Goal: Task Accomplishment & Management: Manage account settings

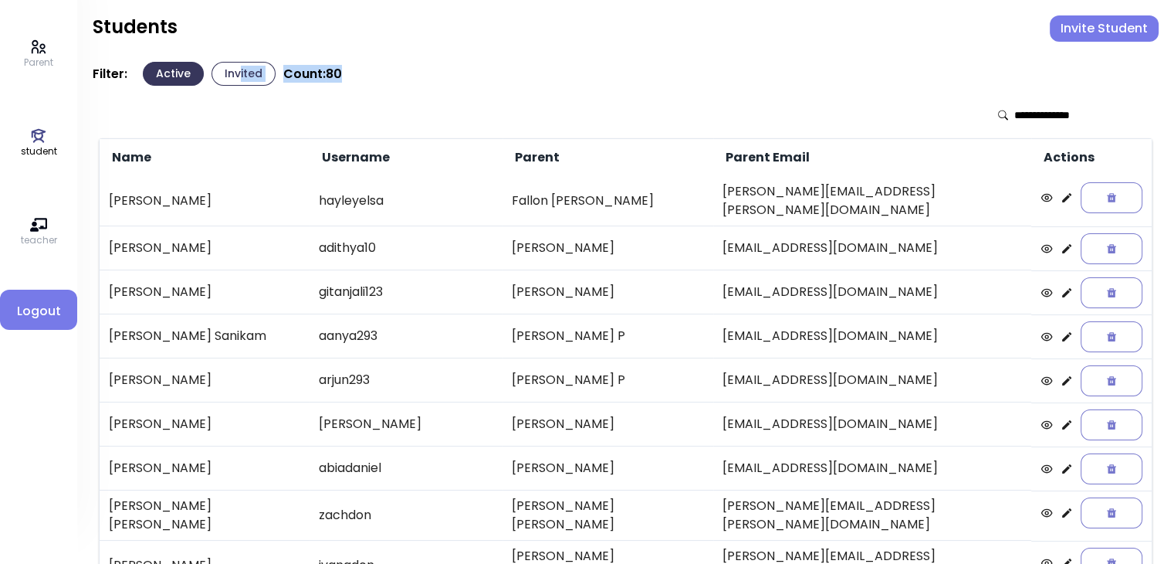
click at [1086, 28] on button "Invite Student" at bounding box center [1104, 28] width 109 height 26
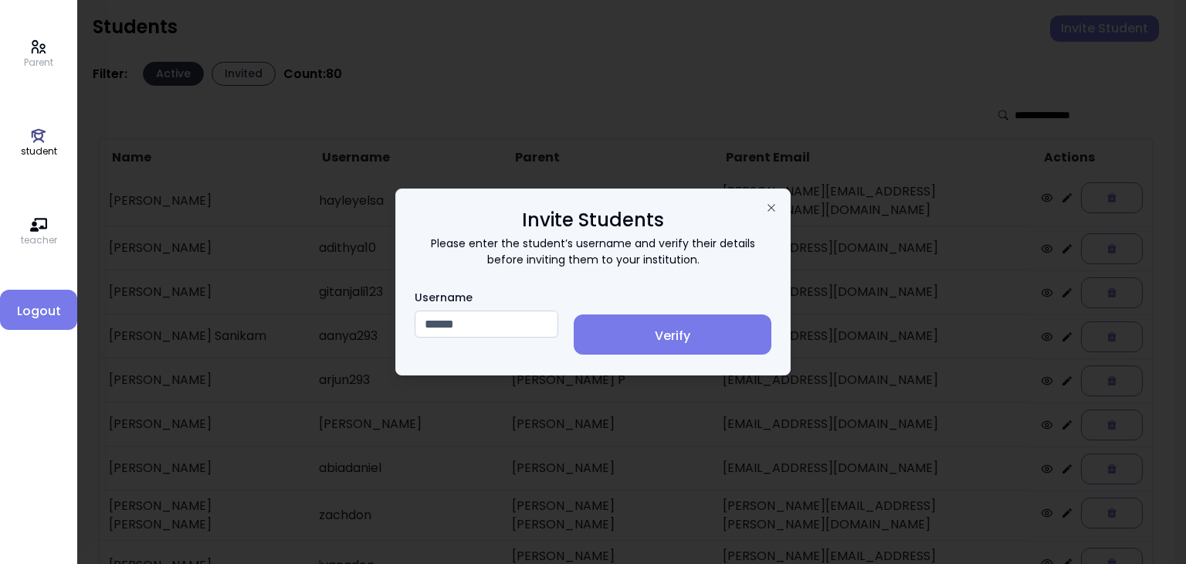
type input "******"
click at [703, 327] on span "Verify" at bounding box center [672, 336] width 173 height 19
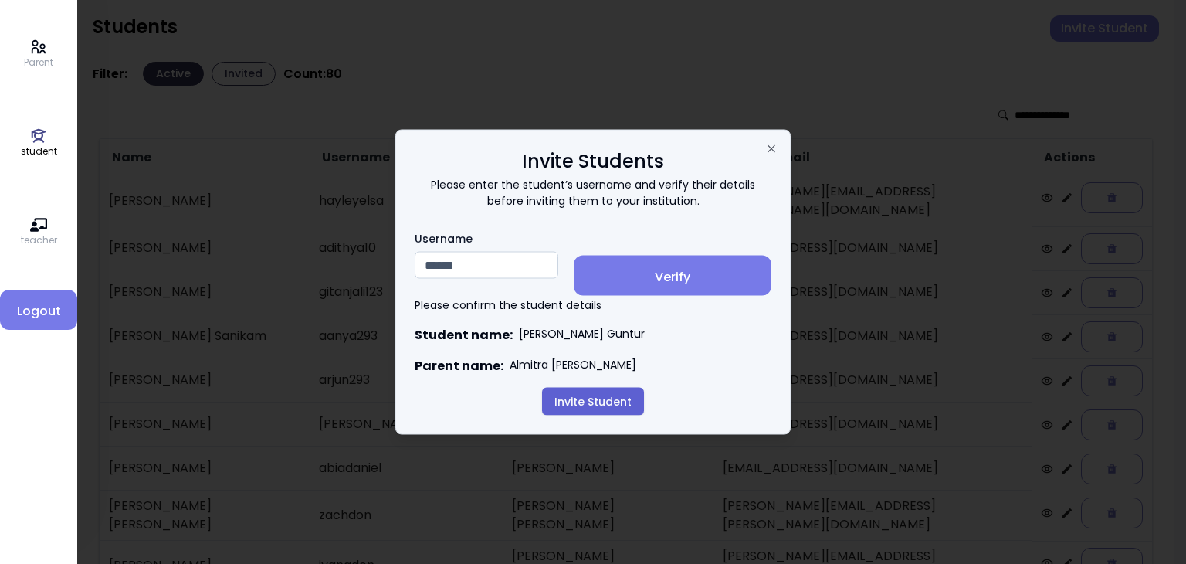
click at [582, 403] on button "Invite Student" at bounding box center [593, 402] width 102 height 28
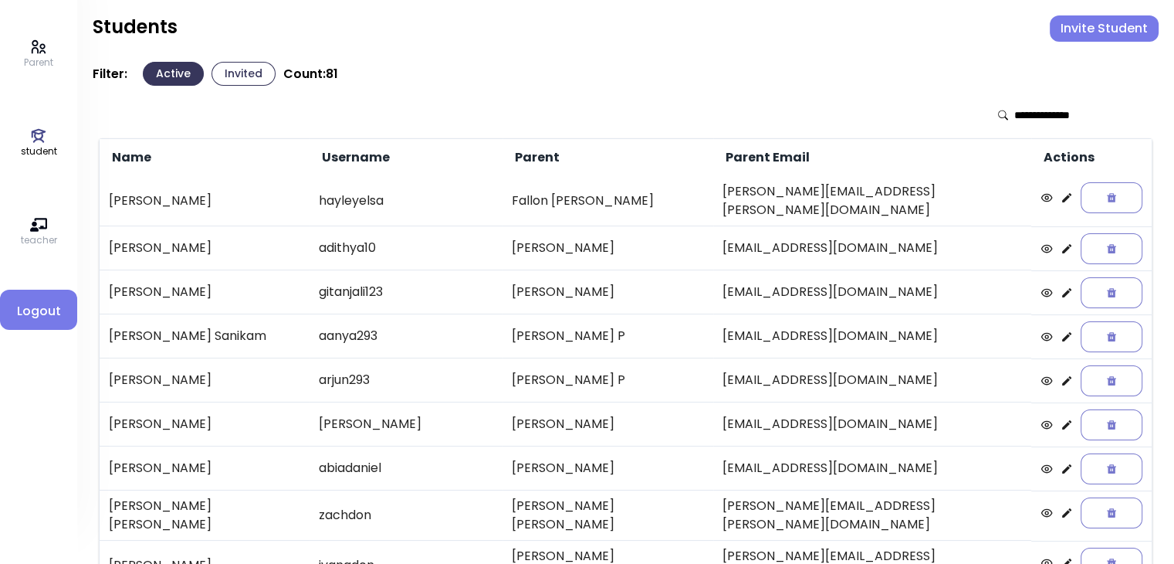
click at [247, 74] on button "Invited" at bounding box center [244, 74] width 64 height 24
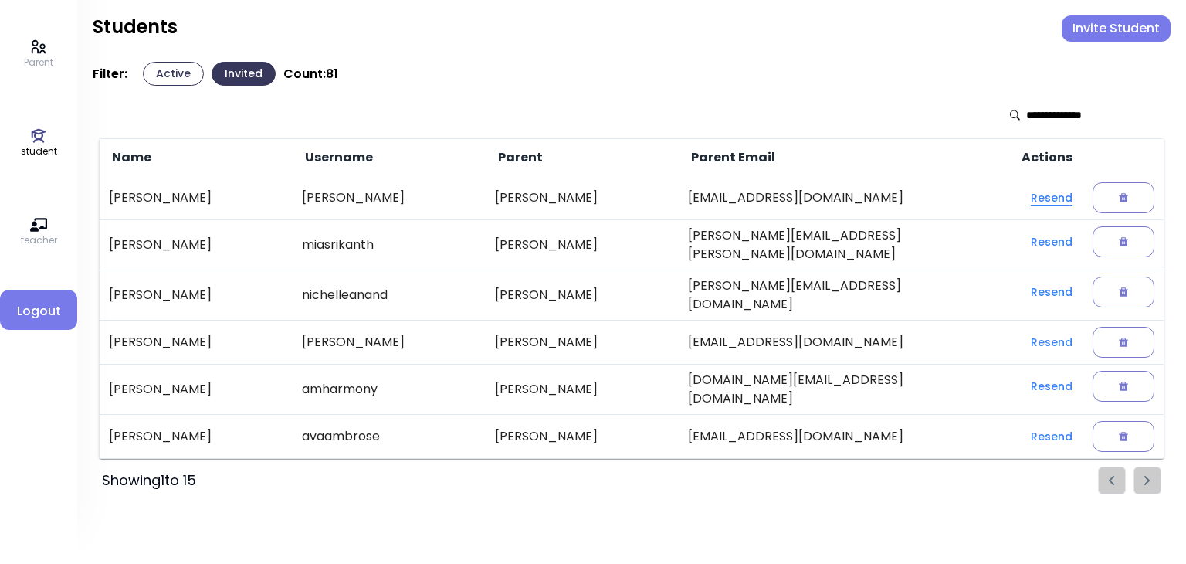
click at [1039, 202] on button "Resend" at bounding box center [1051, 198] width 66 height 28
click at [1116, 189] on div at bounding box center [1124, 197] width 62 height 31
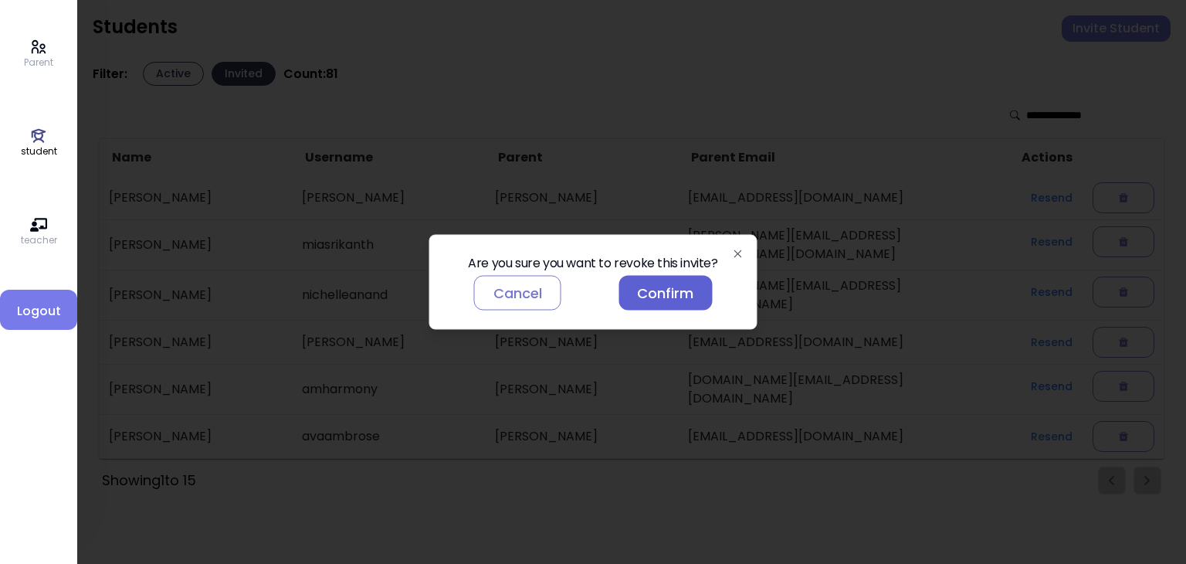
click at [655, 287] on button "Confirm" at bounding box center [664, 293] width 93 height 35
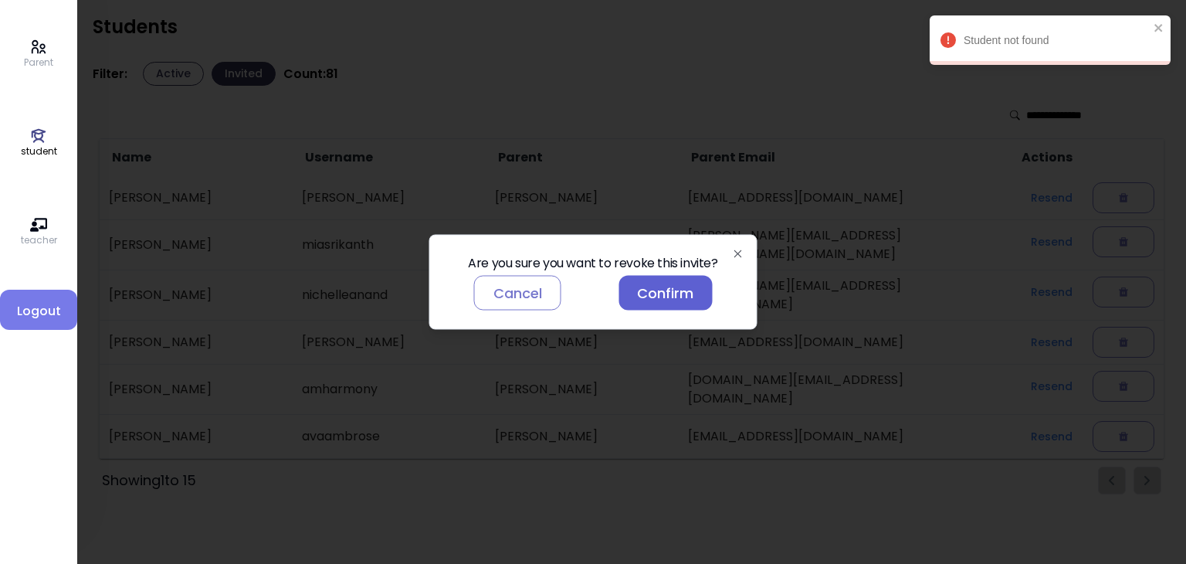
click at [671, 294] on button "Confirm" at bounding box center [664, 293] width 93 height 35
click at [526, 296] on button "Cancel" at bounding box center [517, 293] width 87 height 35
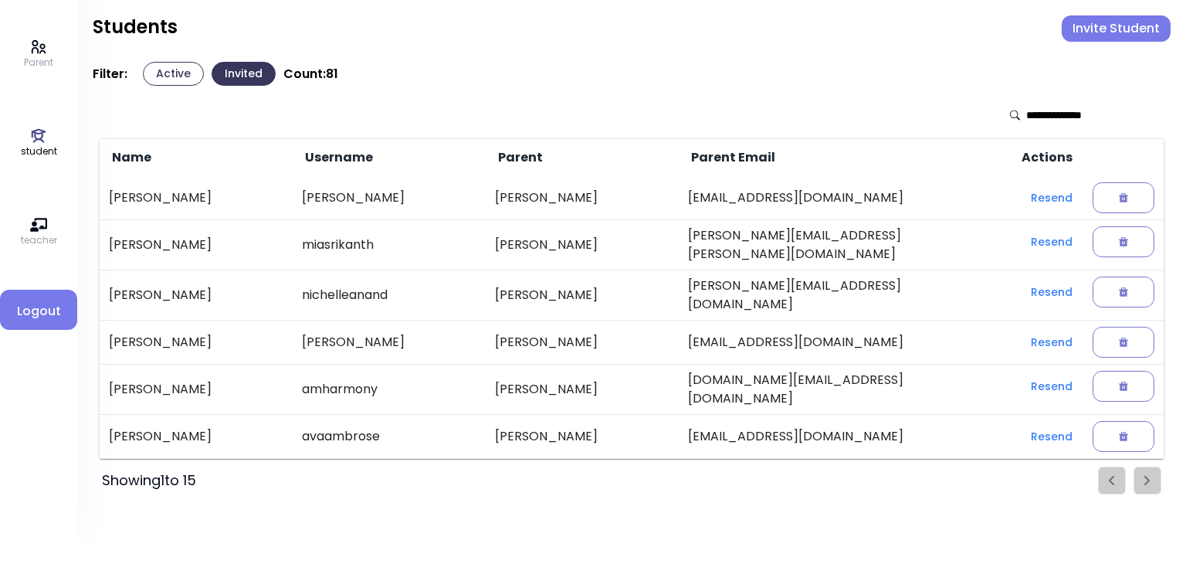
click at [1116, 194] on div at bounding box center [1124, 197] width 62 height 31
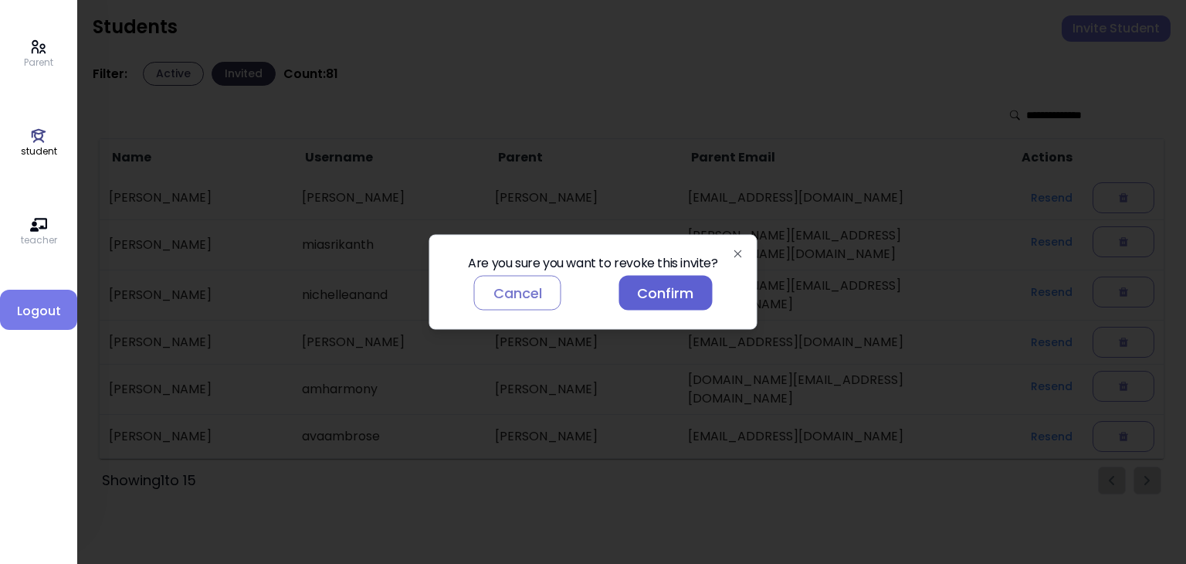
click at [659, 297] on button "Confirm" at bounding box center [664, 293] width 93 height 35
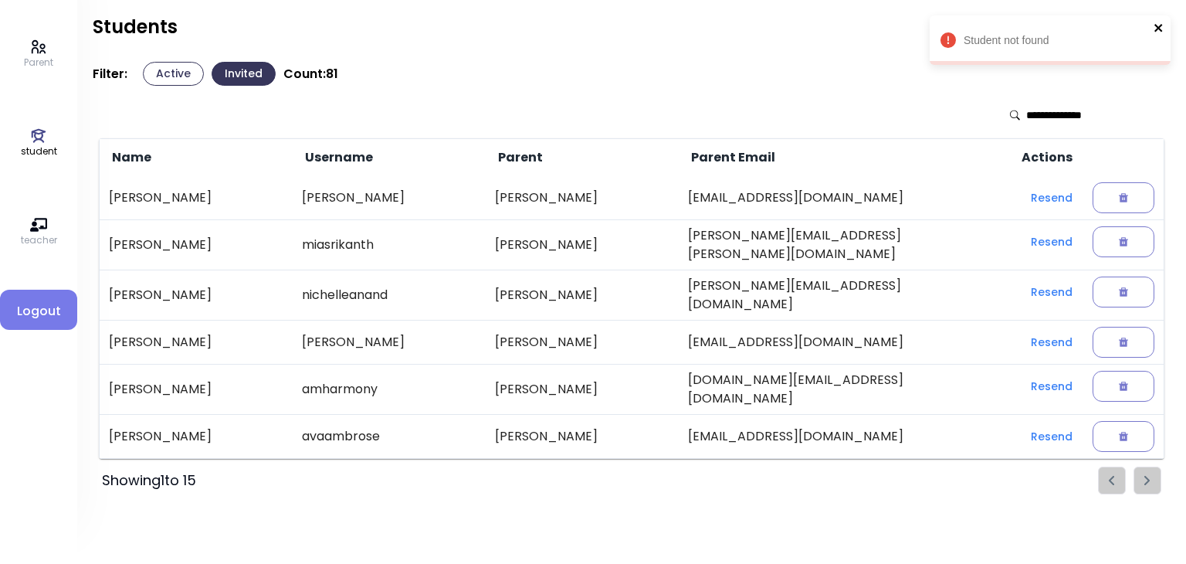
click at [1158, 29] on icon "close" at bounding box center [1158, 28] width 8 height 8
click at [167, 69] on button "Active" at bounding box center [173, 74] width 61 height 24
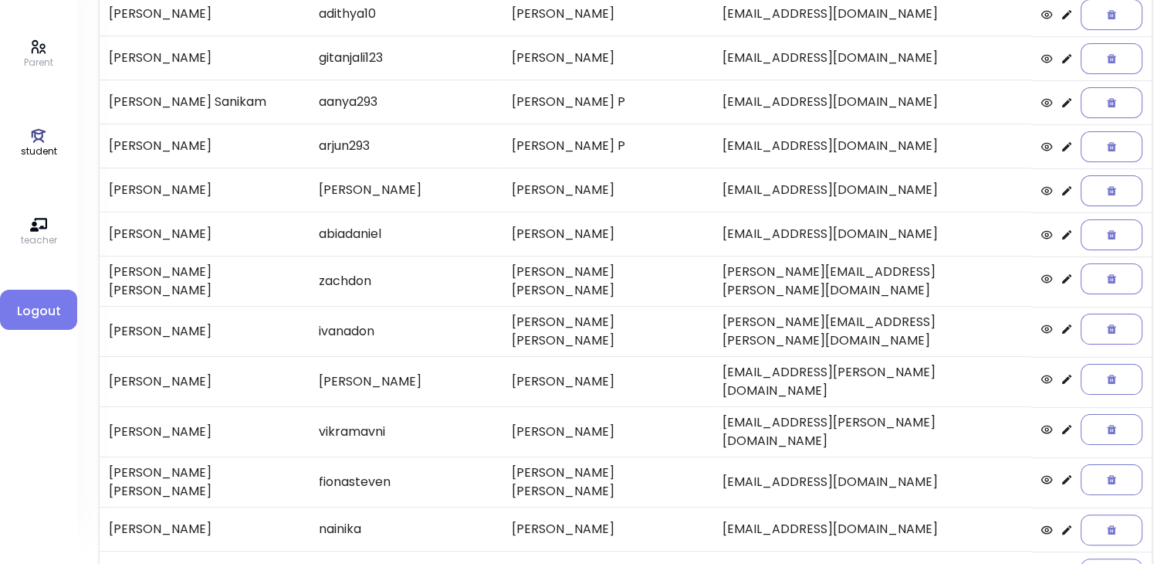
scroll to position [321, 0]
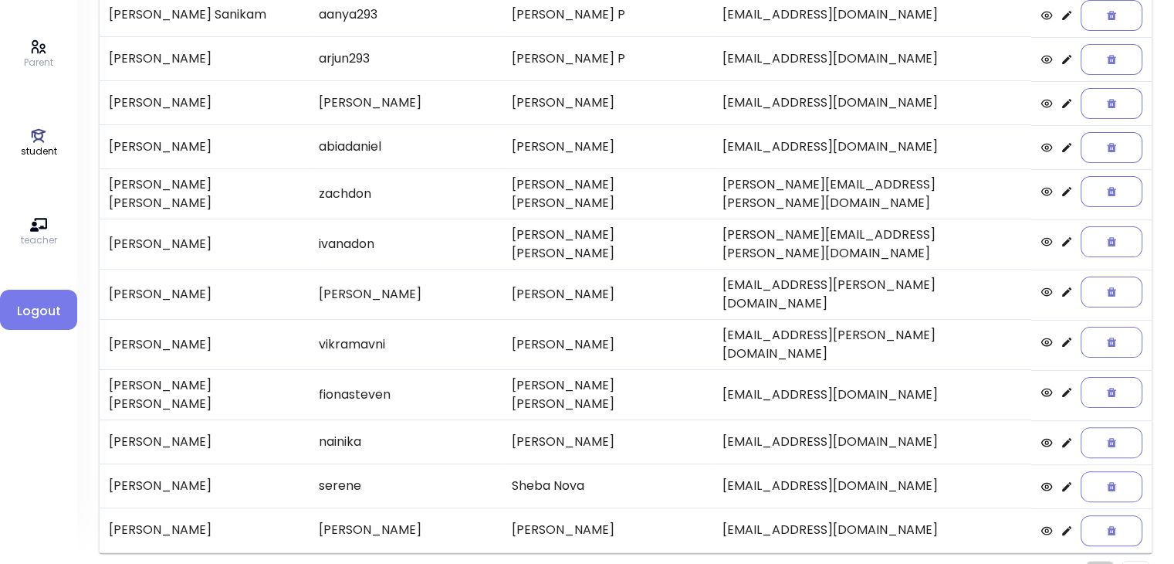
click at [1125, 561] on li "Pagination" at bounding box center [1136, 575] width 28 height 28
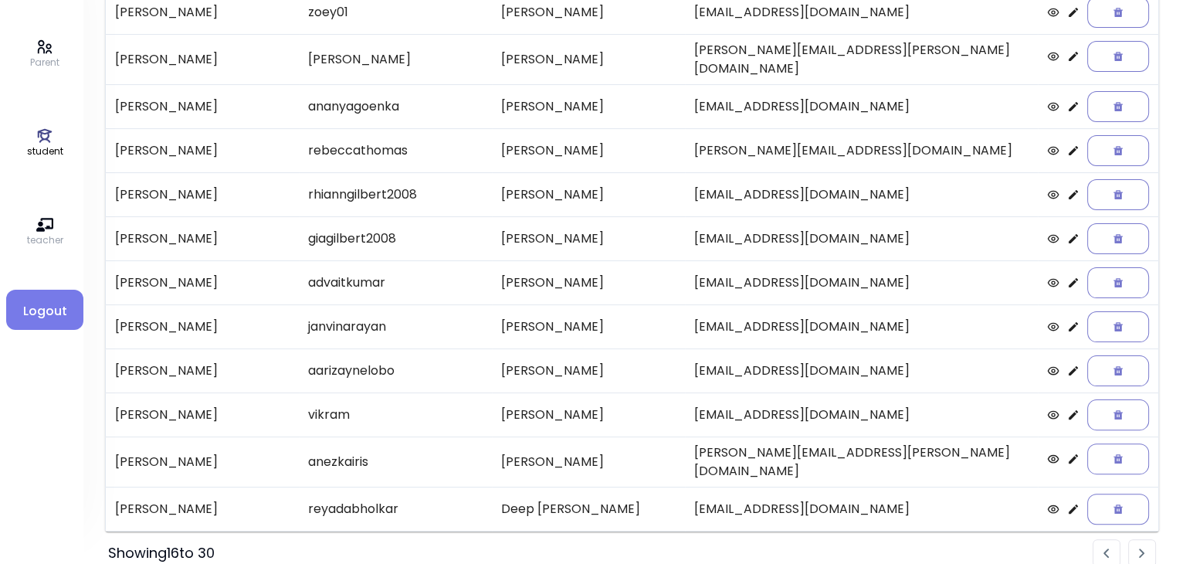
scroll to position [318, 0]
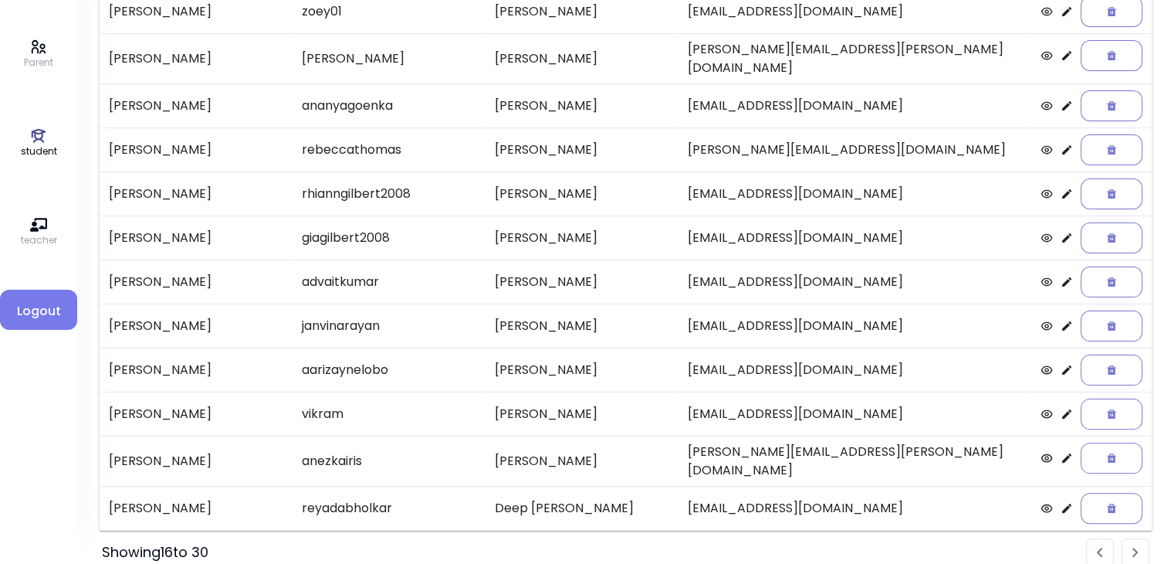
click at [1135, 547] on img "Pagination" at bounding box center [1136, 552] width 6 height 10
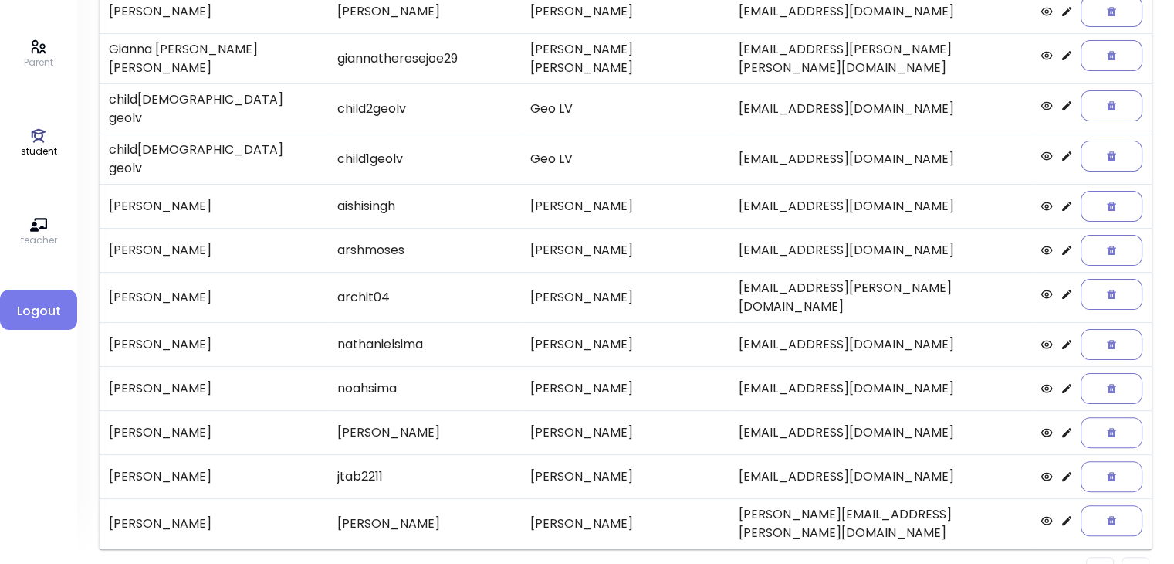
click at [1134, 563] on img "Pagination" at bounding box center [1136, 570] width 6 height 10
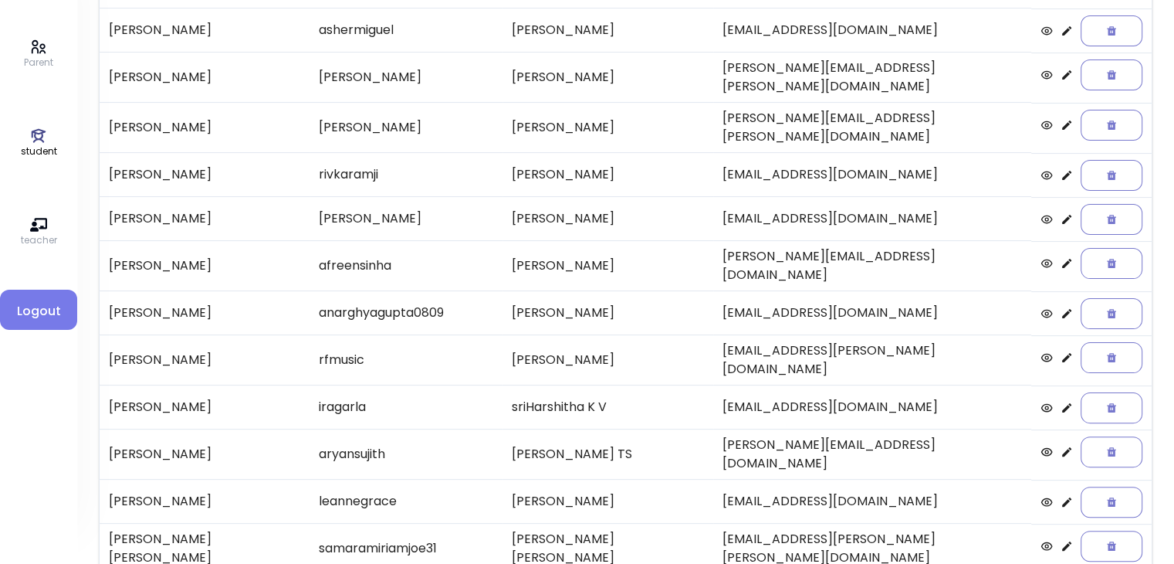
click at [1061, 119] on icon at bounding box center [1067, 125] width 12 height 12
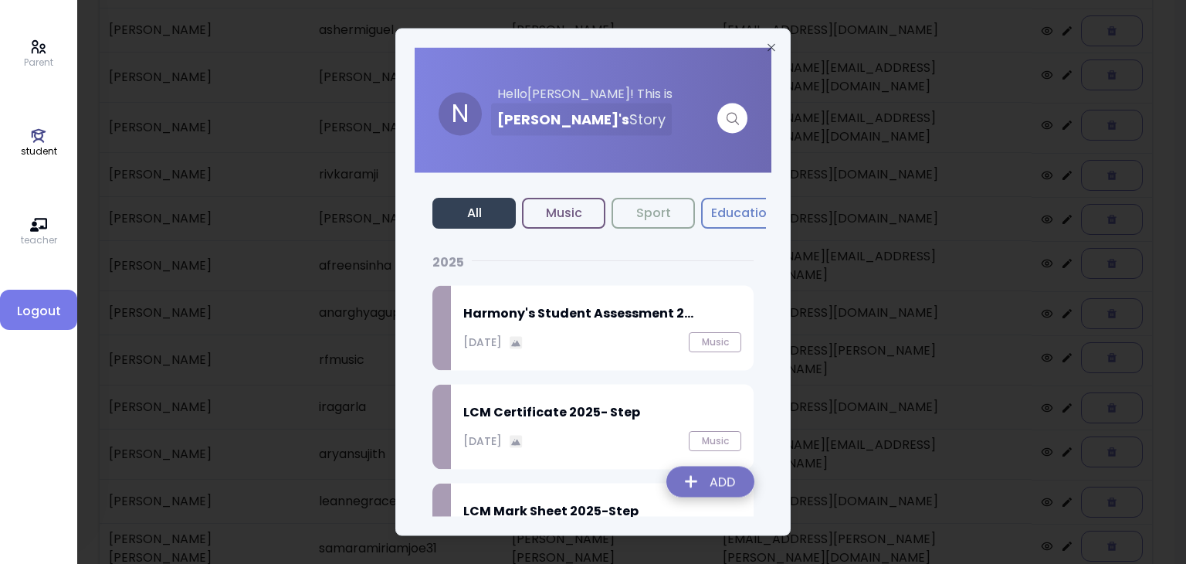
scroll to position [65, 0]
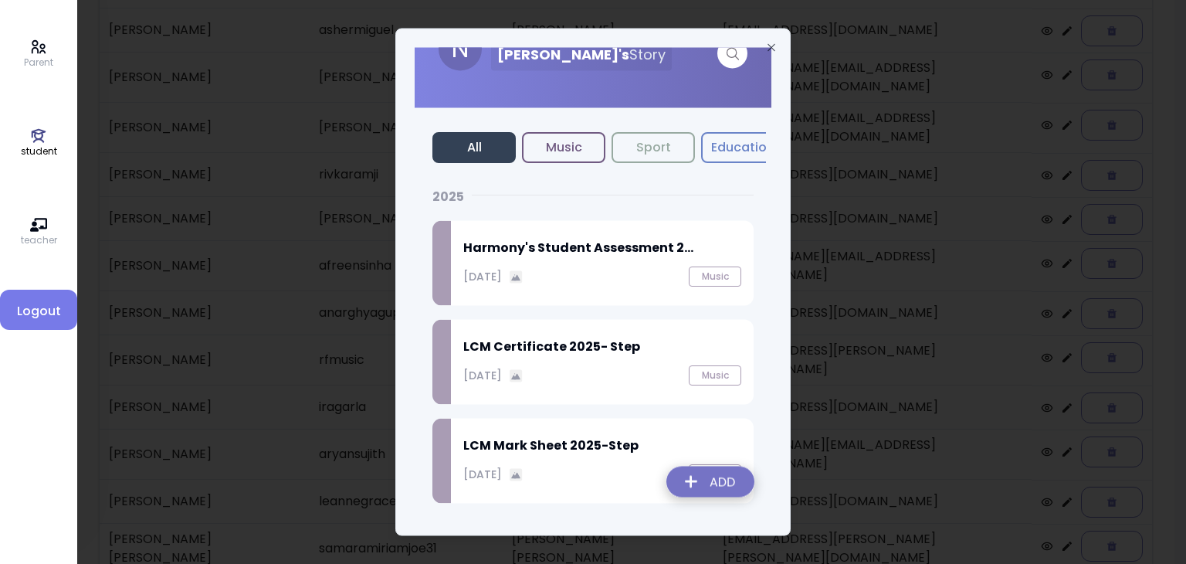
click at [554, 263] on div "Harmony's Student Assessment 2... [DATE] Music" at bounding box center [602, 263] width 303 height 85
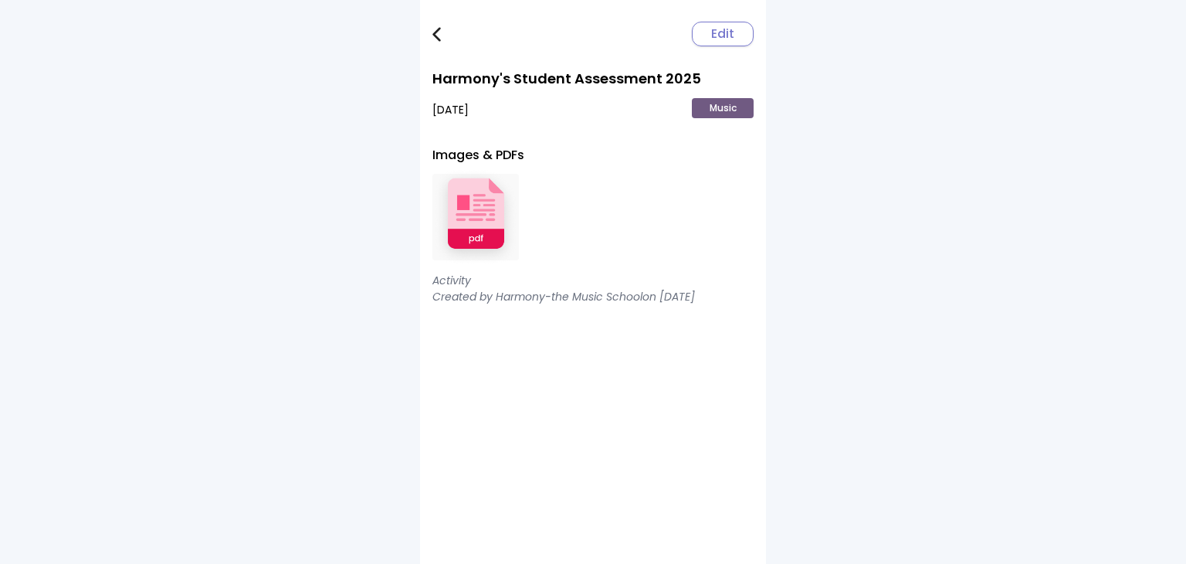
click at [459, 195] on img at bounding box center [475, 217] width 86 height 101
click at [440, 31] on img at bounding box center [436, 34] width 8 height 15
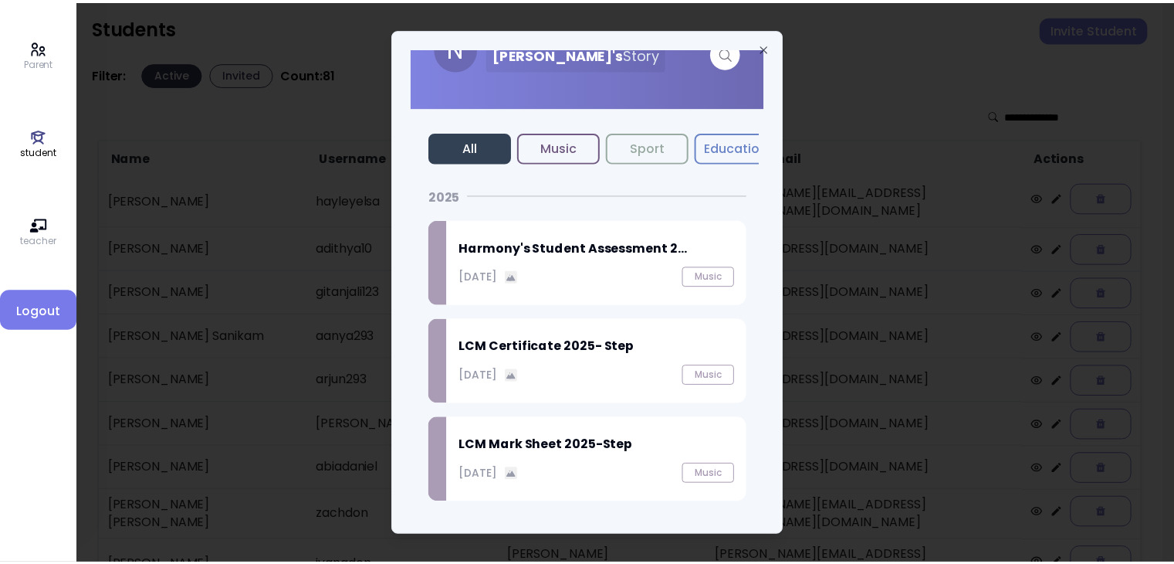
scroll to position [65, 0]
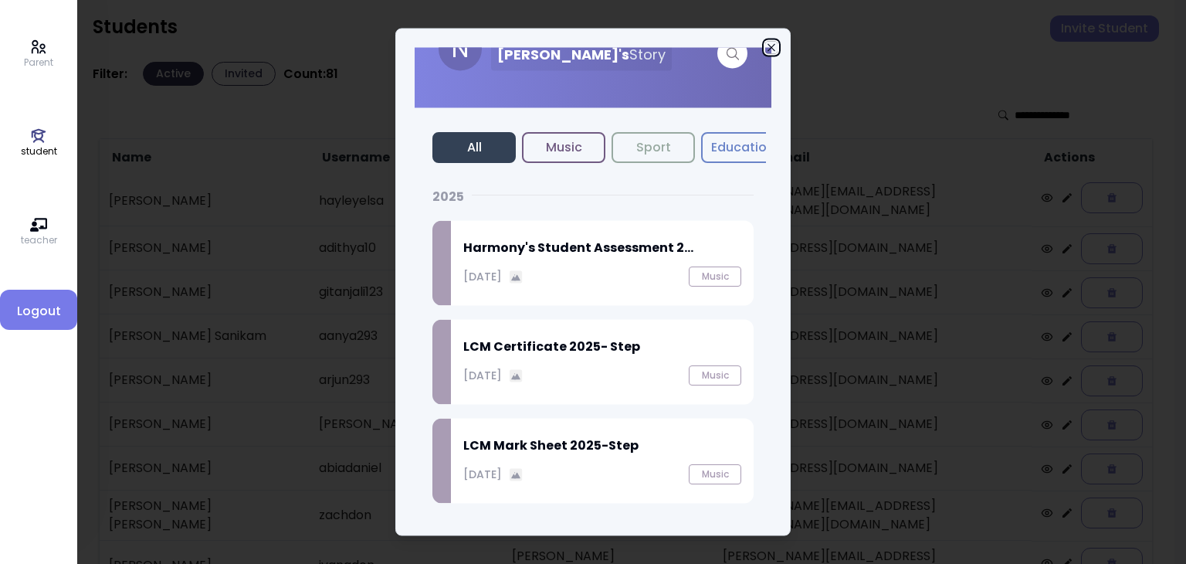
click at [769, 50] on icon "button" at bounding box center [770, 47] width 7 height 7
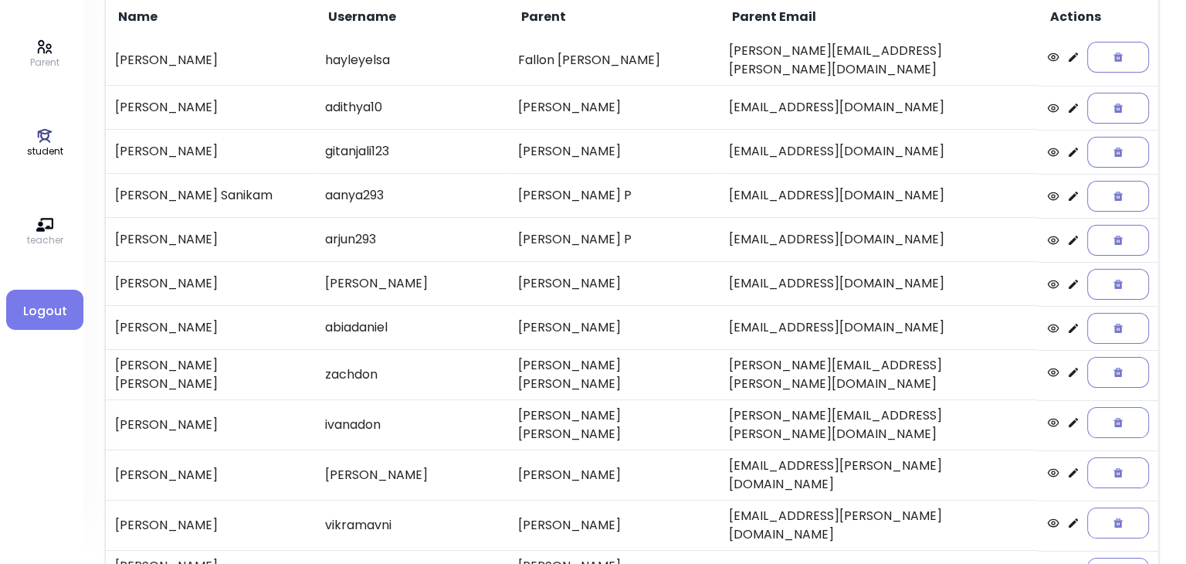
scroll to position [321, 0]
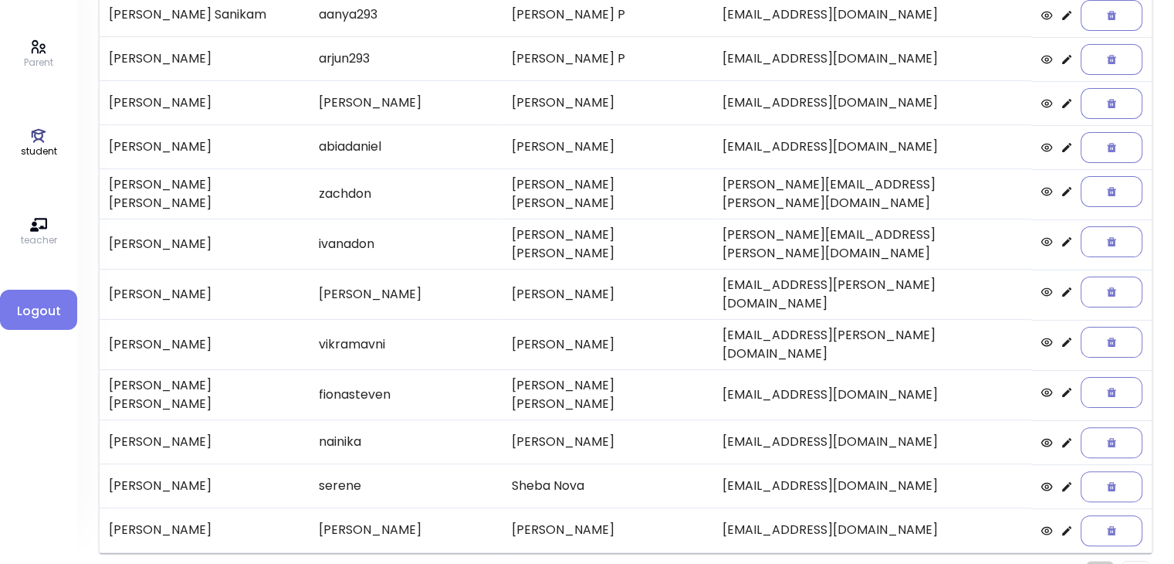
click at [1143, 561] on li "Pagination" at bounding box center [1136, 575] width 28 height 28
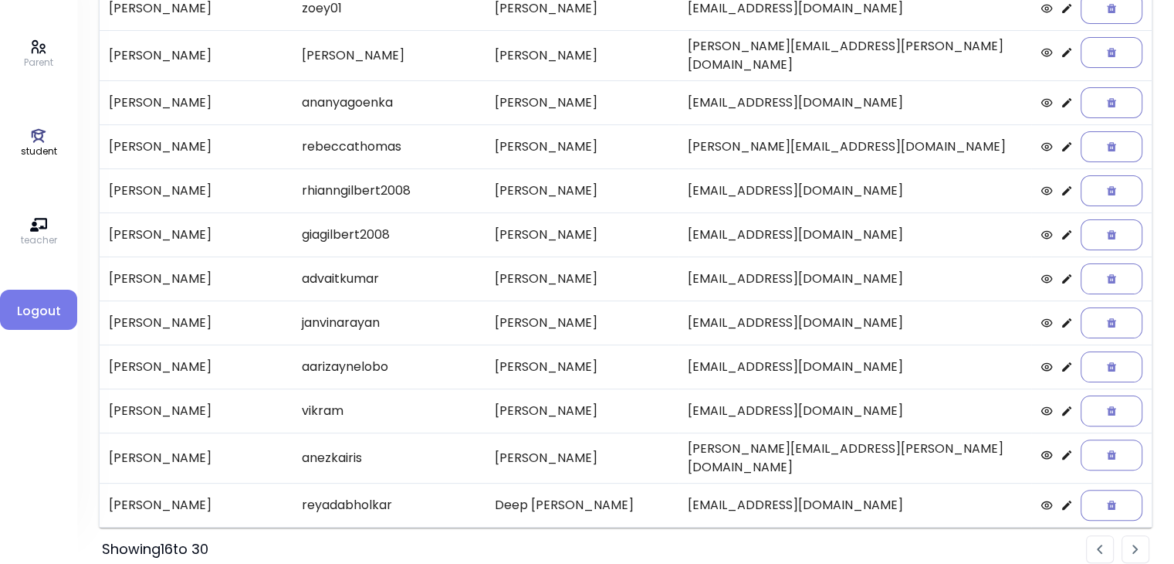
click at [1143, 535] on li "Pagination" at bounding box center [1136, 549] width 28 height 28
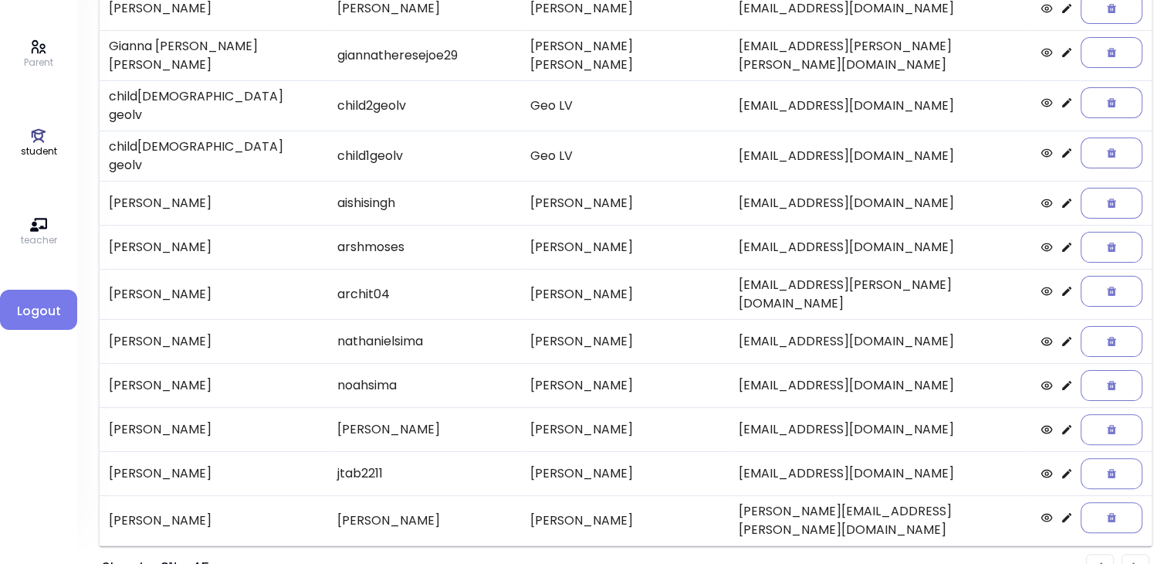
click at [1143, 554] on li "Pagination" at bounding box center [1136, 568] width 28 height 28
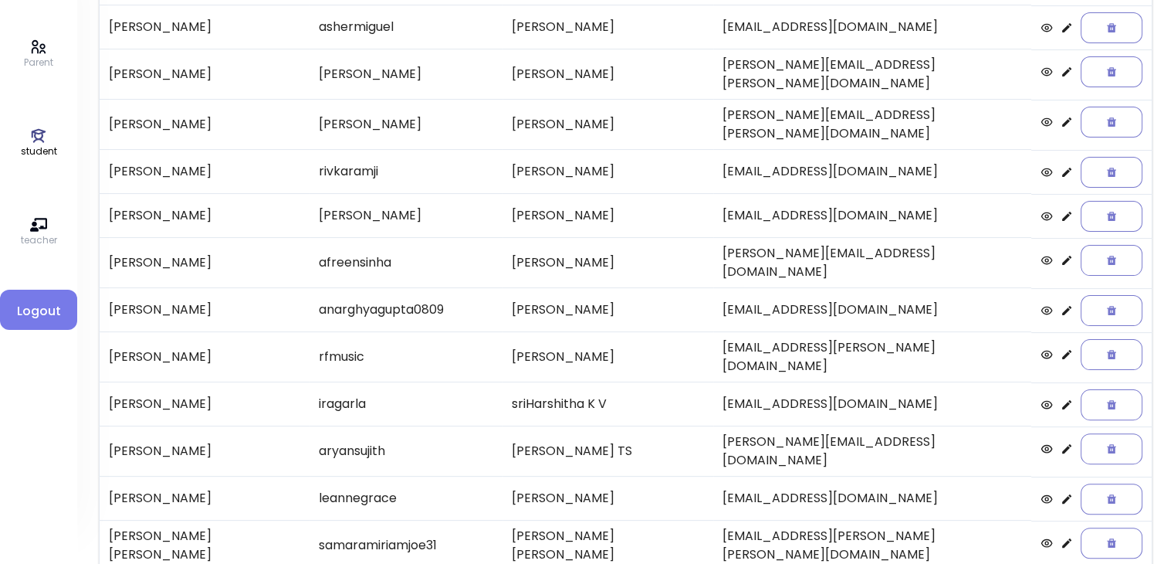
click at [1061, 116] on icon at bounding box center [1067, 122] width 12 height 12
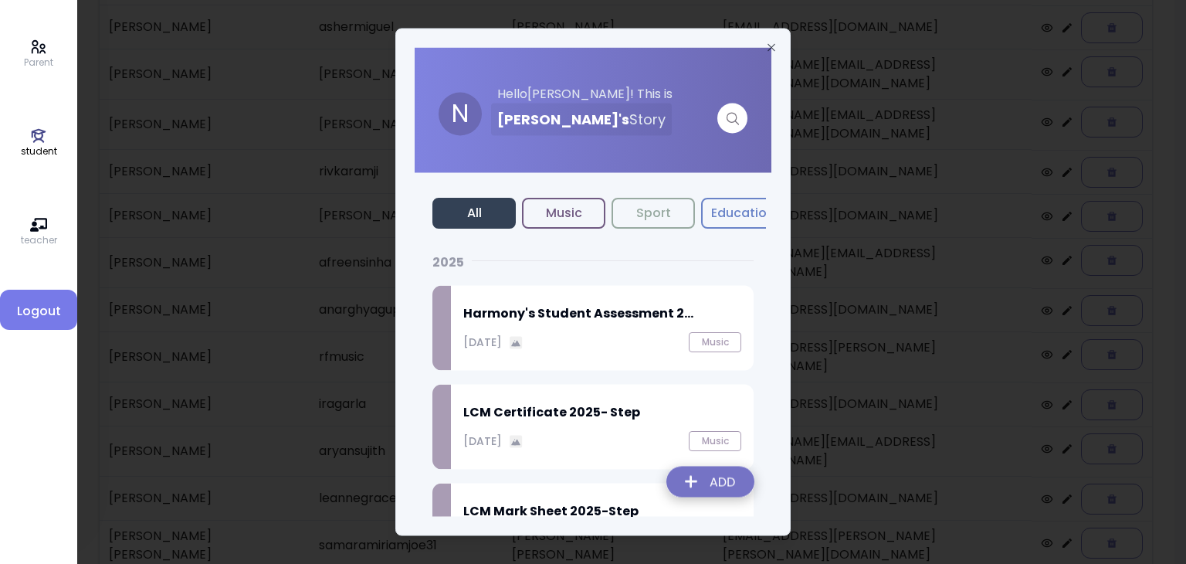
click at [714, 484] on img at bounding box center [710, 484] width 113 height 55
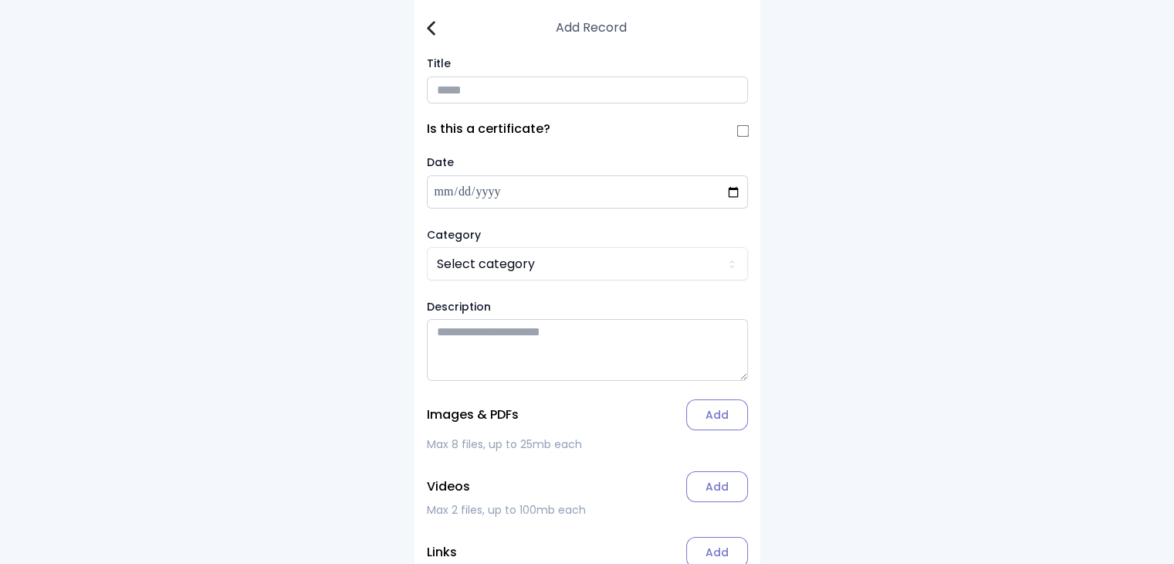
click at [452, 82] on input "Title" at bounding box center [587, 89] width 321 height 27
type input "*"
click at [429, 25] on img at bounding box center [431, 28] width 8 height 15
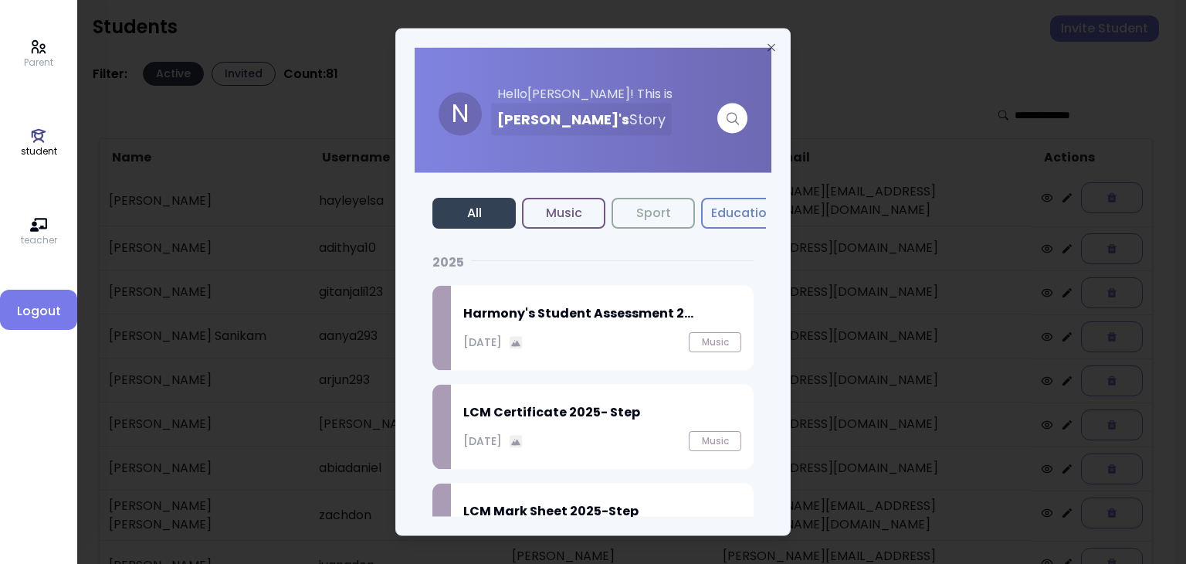
click at [639, 328] on div "Harmony's Student Assessment 2... [DATE] Music" at bounding box center [602, 328] width 303 height 85
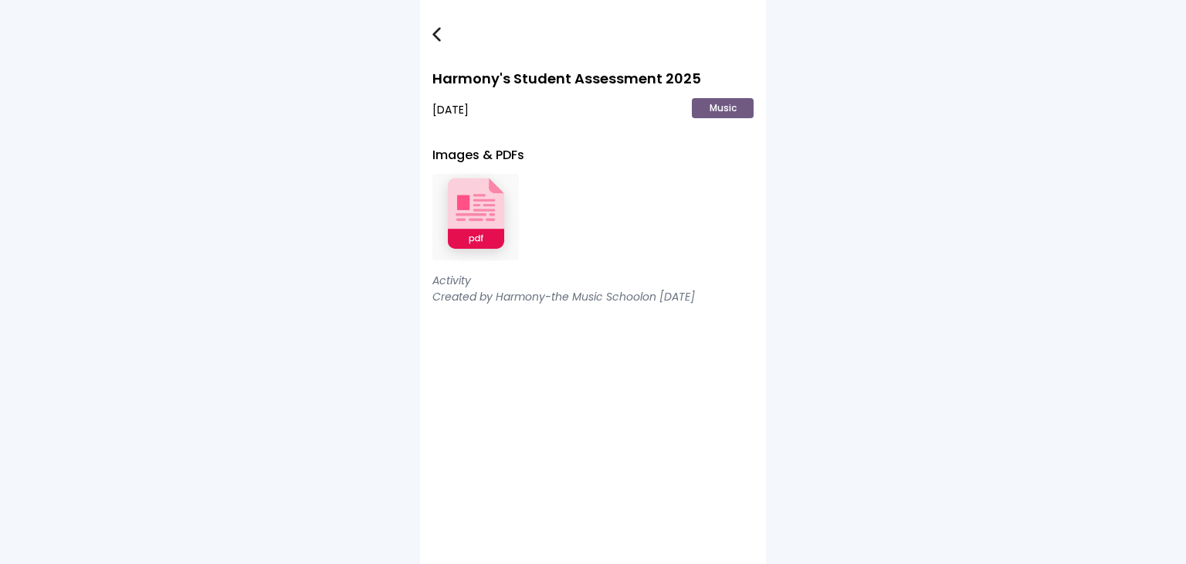
click at [740, 106] on p "Music" at bounding box center [723, 108] width 62 height 20
click at [435, 35] on img at bounding box center [436, 34] width 8 height 15
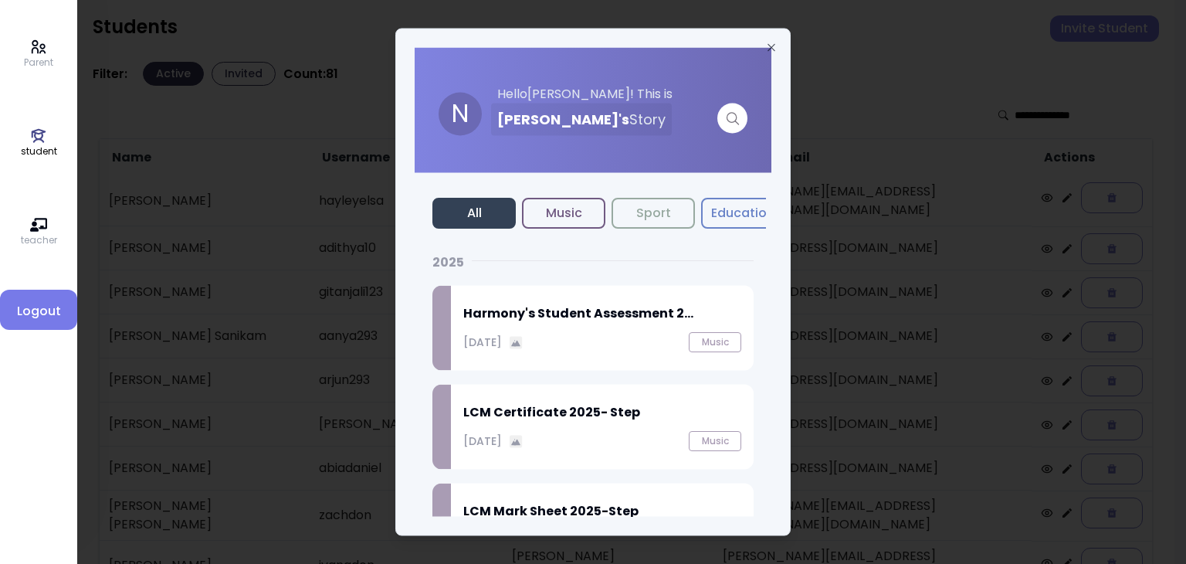
click at [774, 37] on div "N Hello [PERSON_NAME] ! This is [PERSON_NAME] 's Story All Music Sport Educatio…" at bounding box center [592, 282] width 395 height 507
click at [771, 45] on icon "button" at bounding box center [771, 48] width 12 height 12
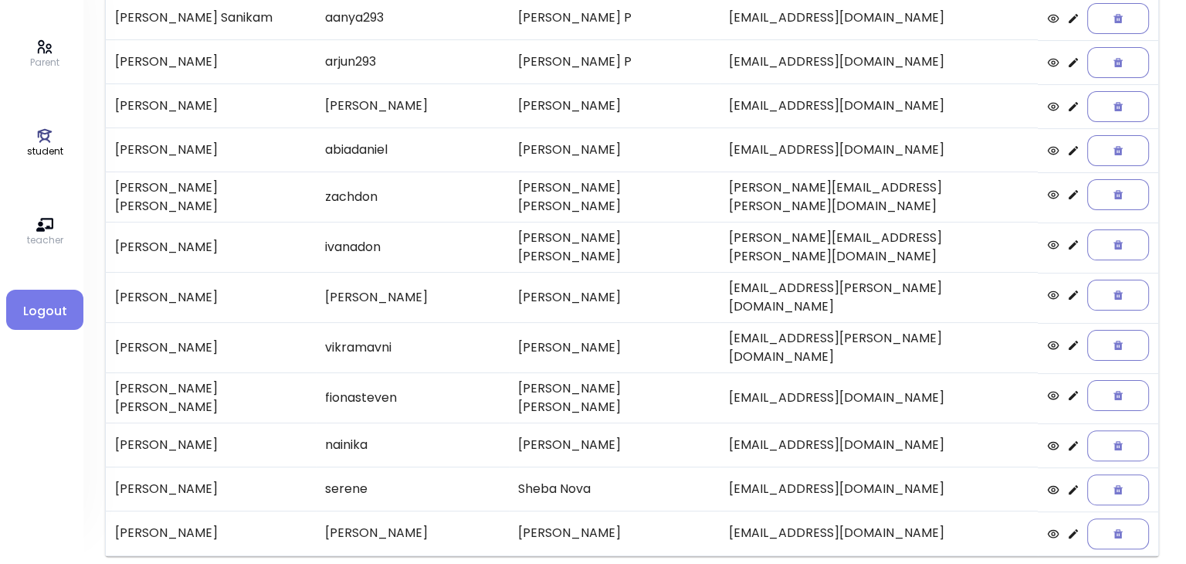
scroll to position [321, 0]
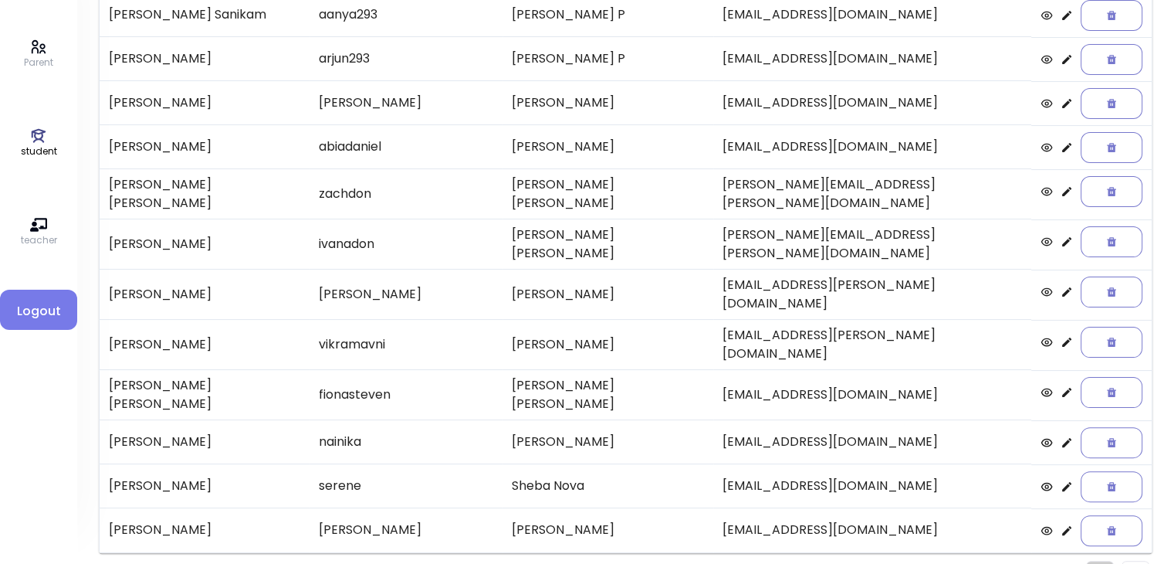
click at [1137, 563] on img "Pagination" at bounding box center [1136, 574] width 6 height 10
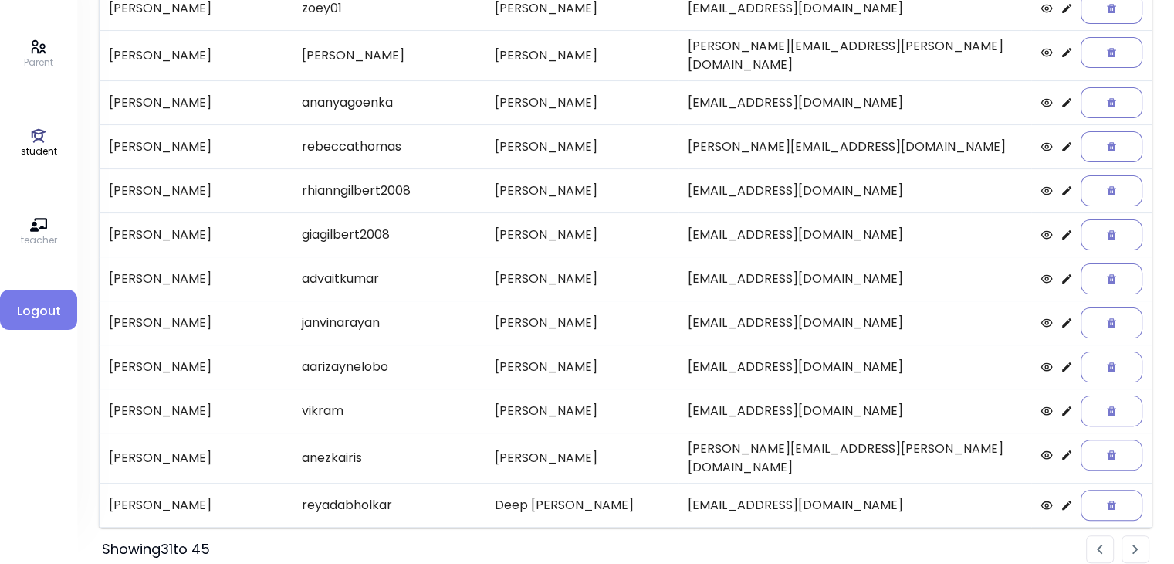
click at [1137, 544] on img "Pagination" at bounding box center [1136, 549] width 6 height 10
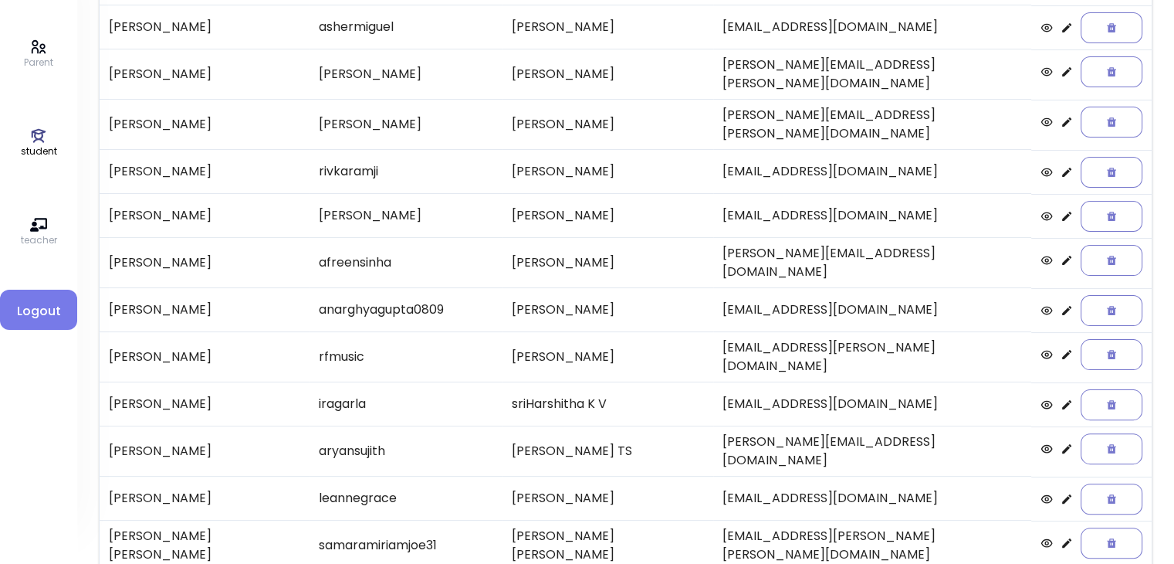
click at [1061, 116] on icon at bounding box center [1067, 122] width 12 height 12
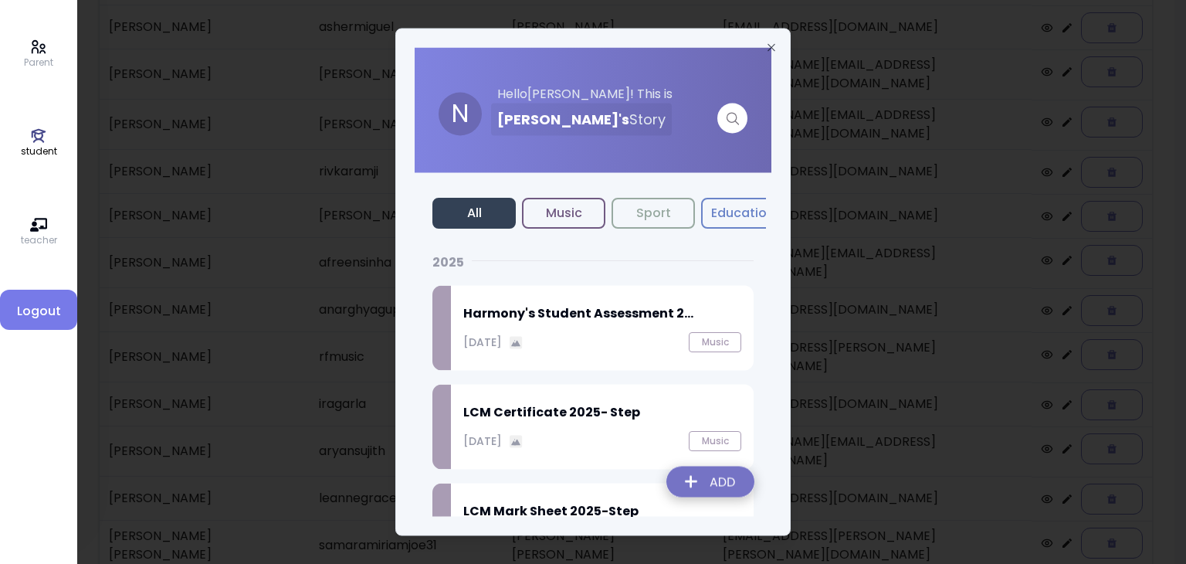
click at [727, 488] on img at bounding box center [710, 484] width 113 height 55
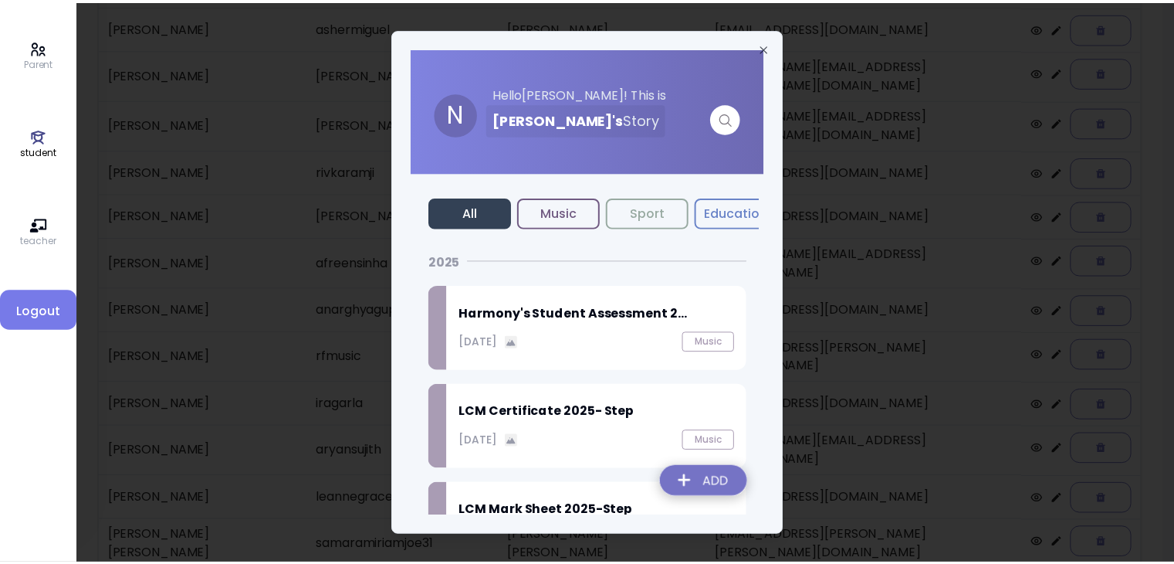
scroll to position [93, 0]
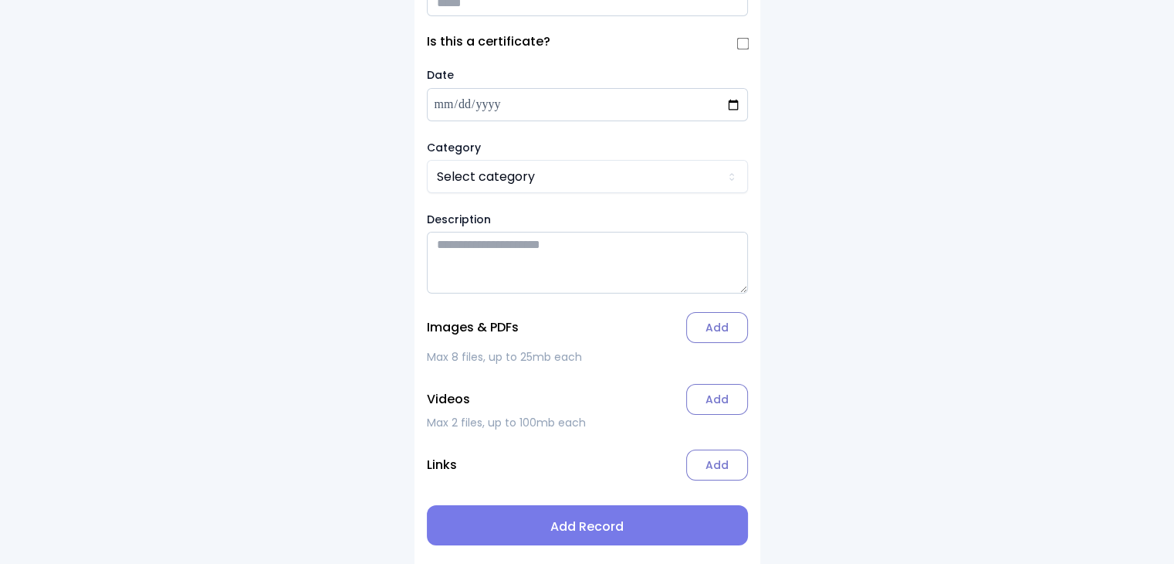
click at [469, 2] on input "Title" at bounding box center [587, 2] width 321 height 27
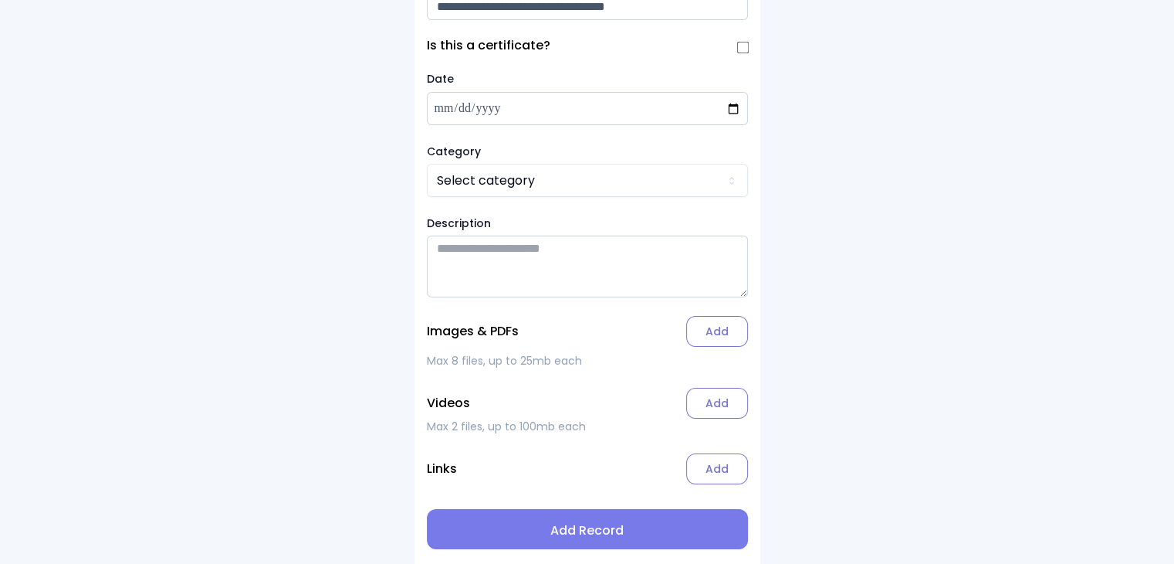
type input "**********"
click at [472, 183] on html "**********" at bounding box center [587, 242] width 1174 height 651
click at [562, 531] on span "Add Record" at bounding box center [587, 530] width 296 height 19
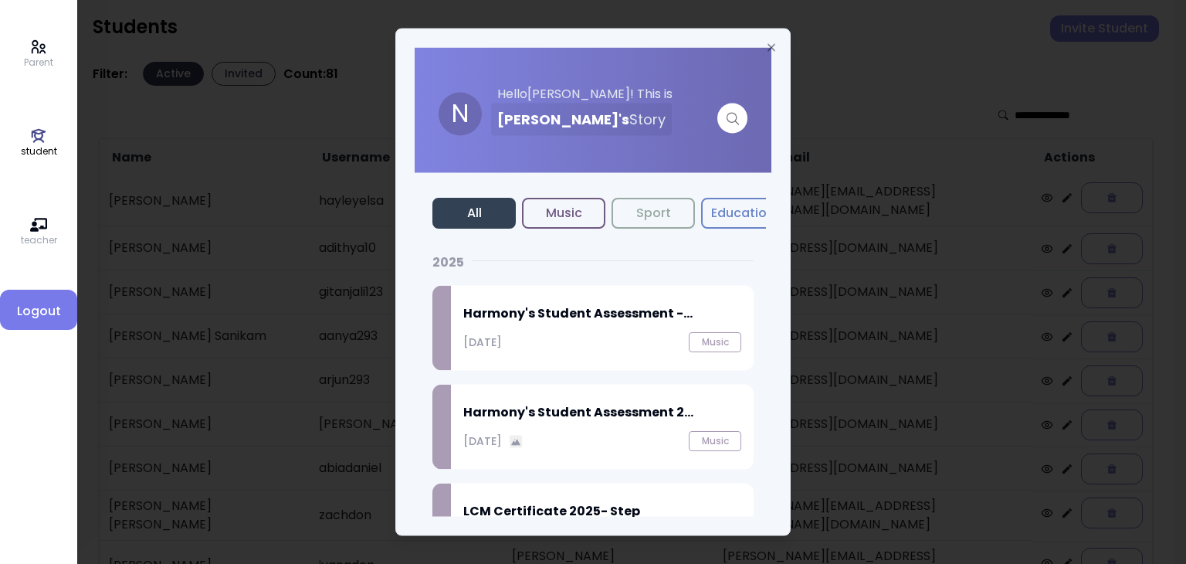
click at [581, 315] on h2 "Harmony's Student Assessment -..." at bounding box center [602, 313] width 278 height 19
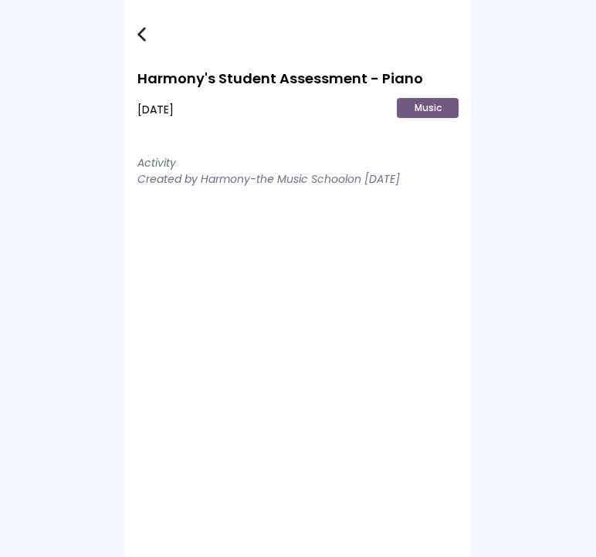
click at [141, 35] on img at bounding box center [141, 34] width 8 height 15
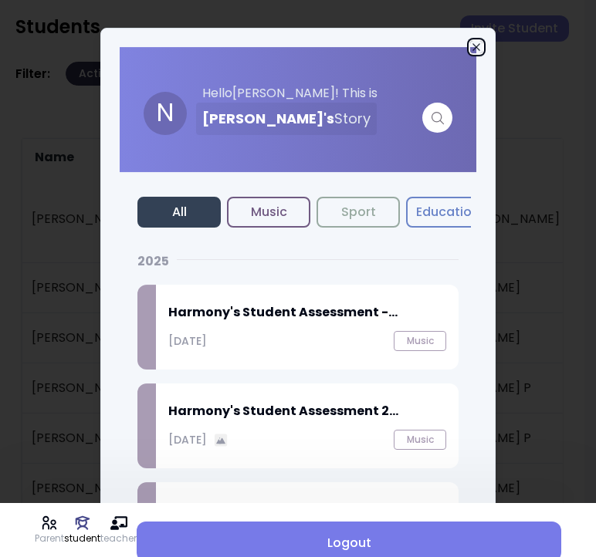
click at [475, 43] on icon "button" at bounding box center [476, 47] width 12 height 12
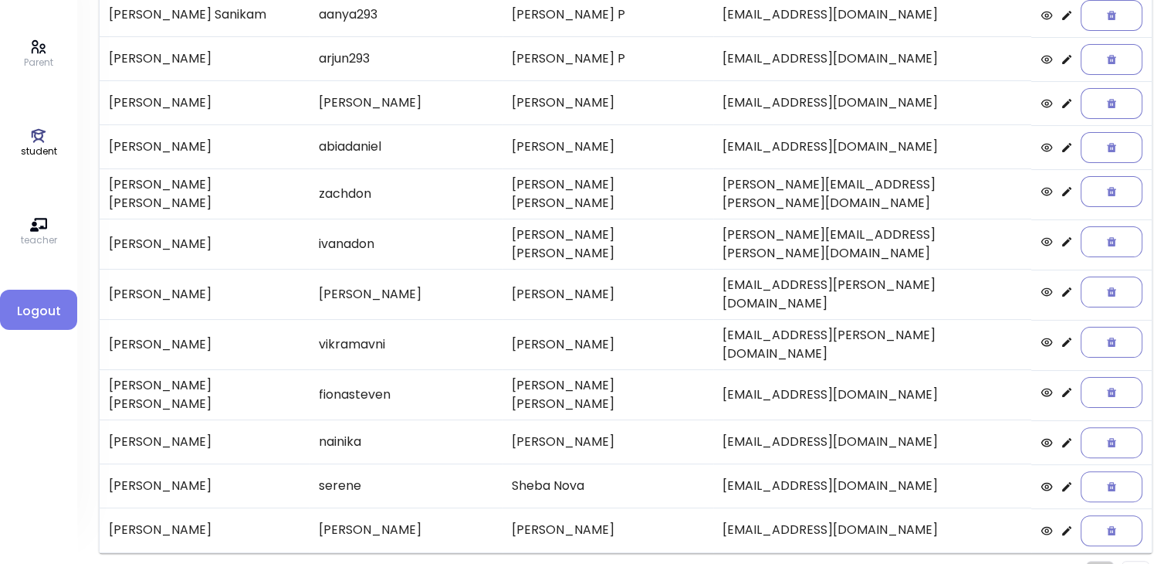
click at [1132, 561] on li "Pagination" at bounding box center [1136, 575] width 28 height 28
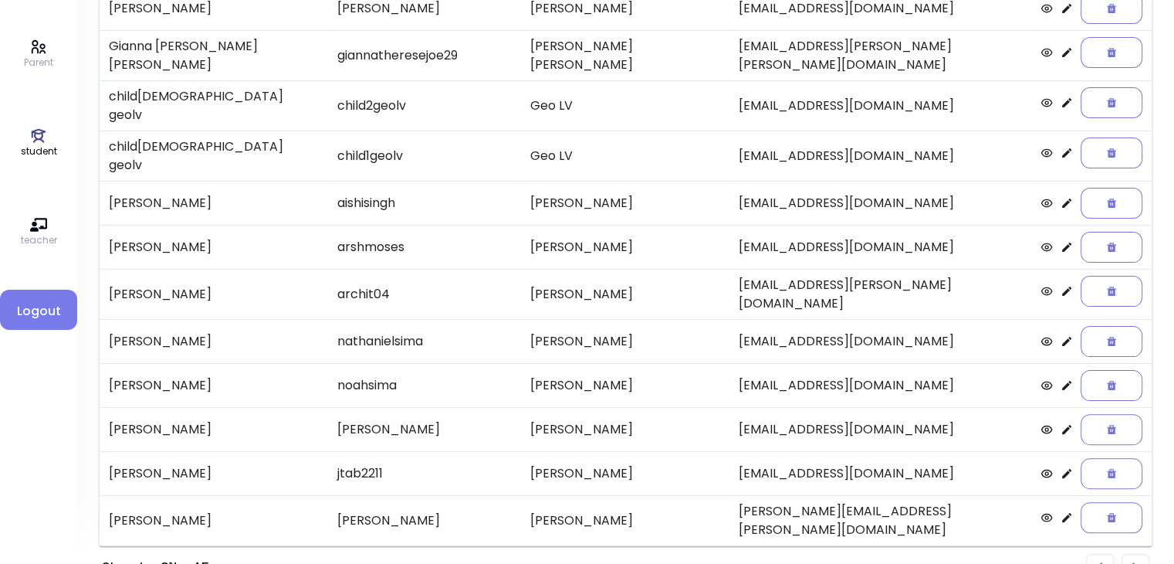
click at [1132, 554] on li "Pagination" at bounding box center [1136, 568] width 28 height 28
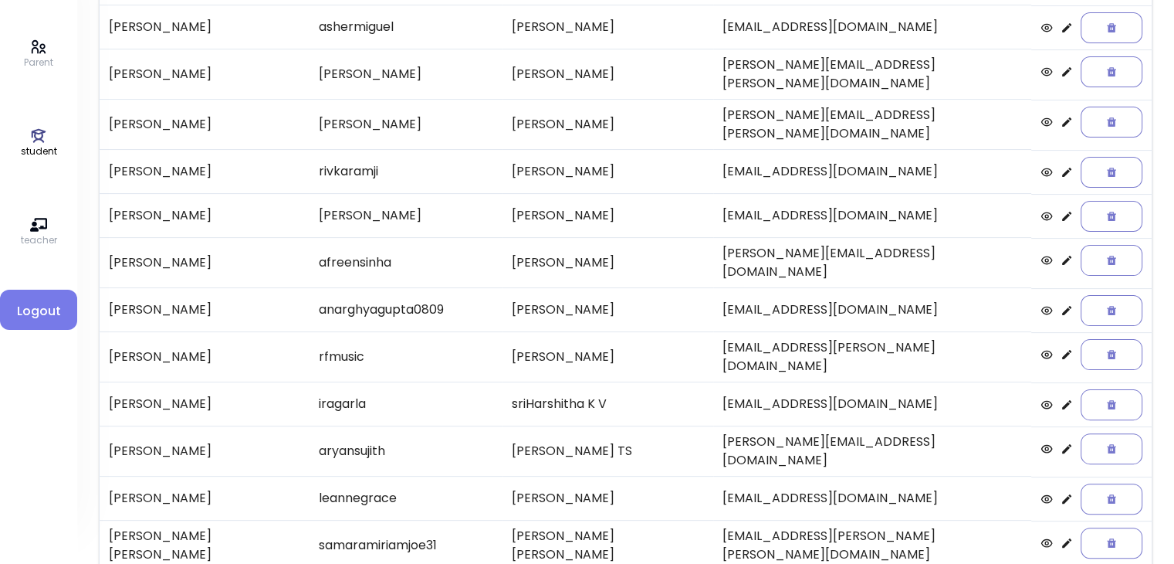
click at [1061, 116] on icon at bounding box center [1067, 122] width 12 height 12
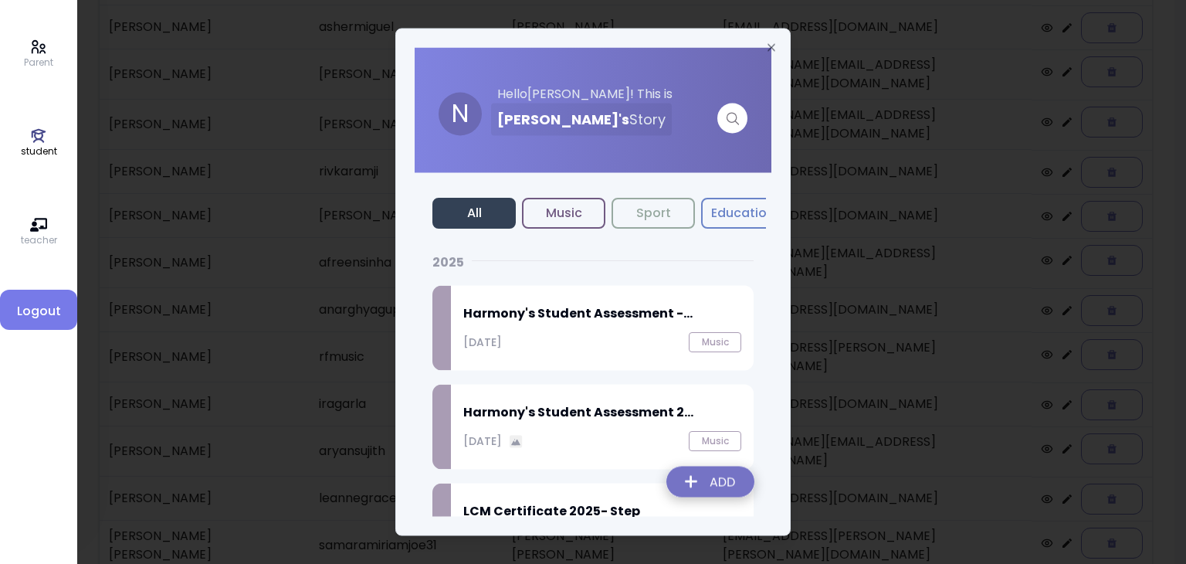
click at [554, 313] on h2 "Harmony's Student Assessment -..." at bounding box center [602, 313] width 278 height 19
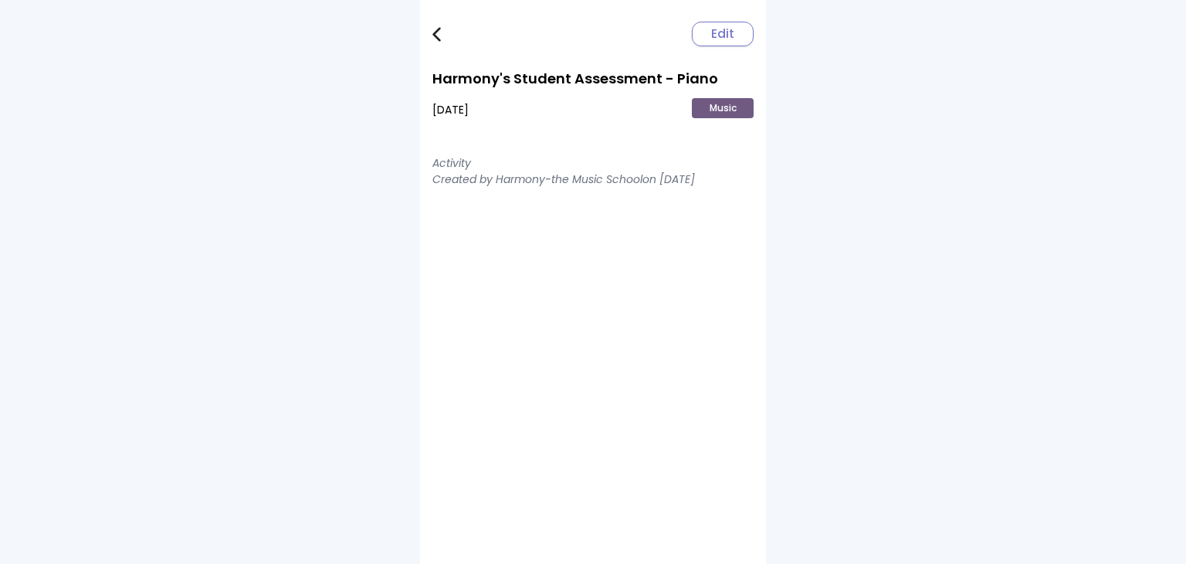
click at [721, 29] on span "Edit" at bounding box center [722, 34] width 23 height 19
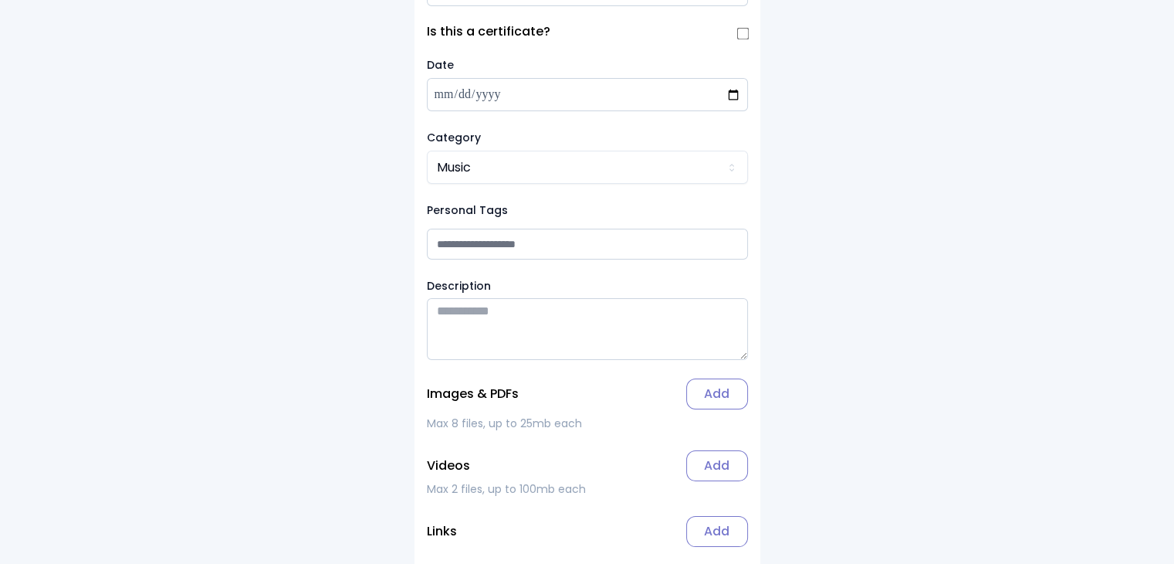
scroll to position [191, 0]
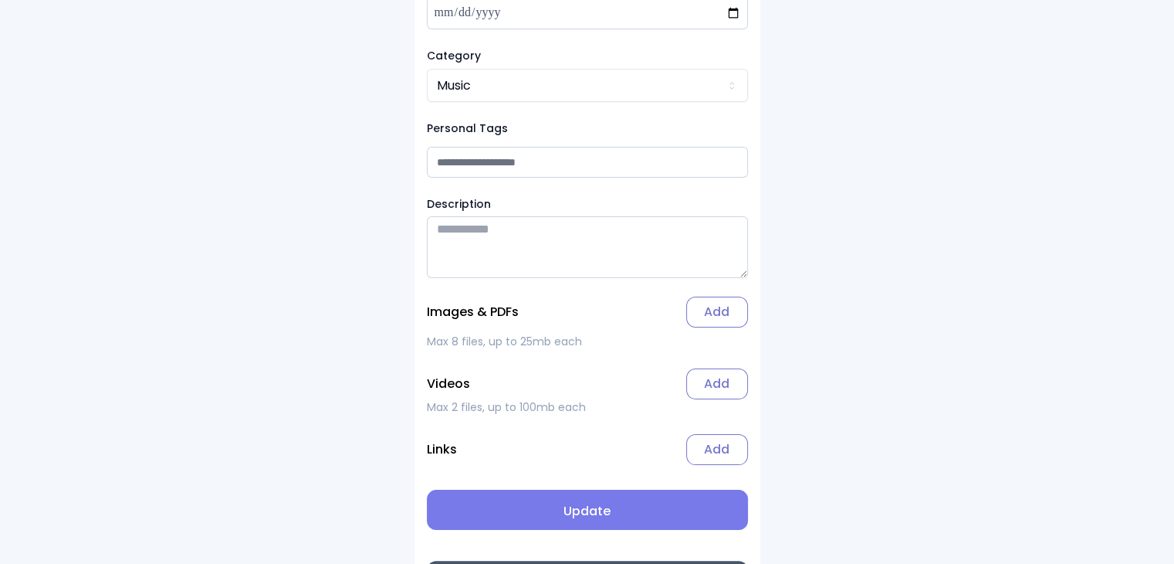
click at [727, 319] on label "Add" at bounding box center [717, 311] width 62 height 31
click at [0, 0] on input "Add" at bounding box center [0, 0] width 0 height 0
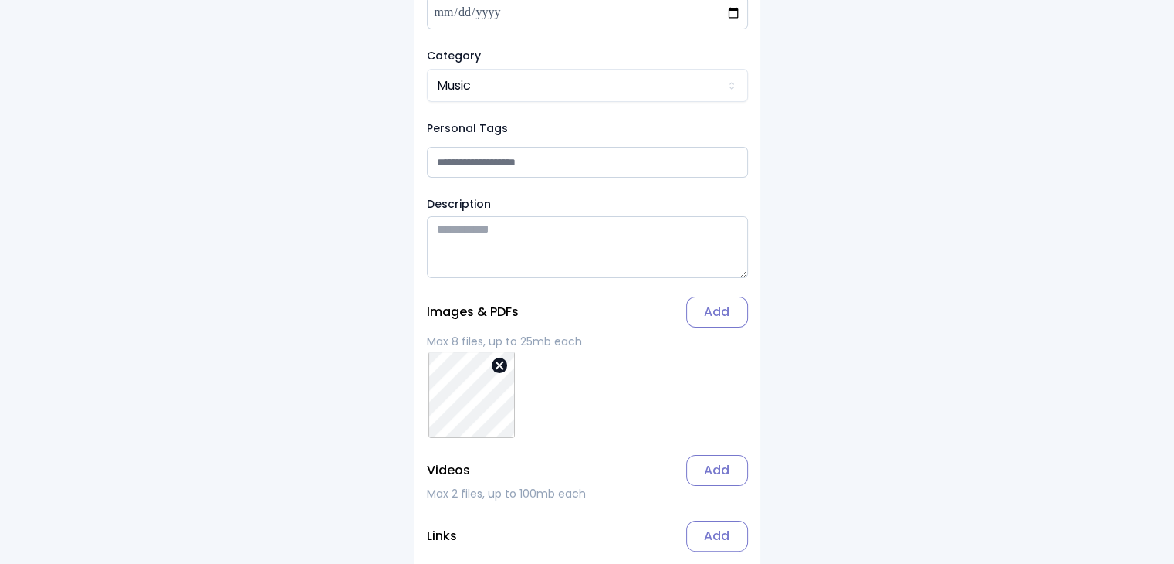
scroll to position [339, 0]
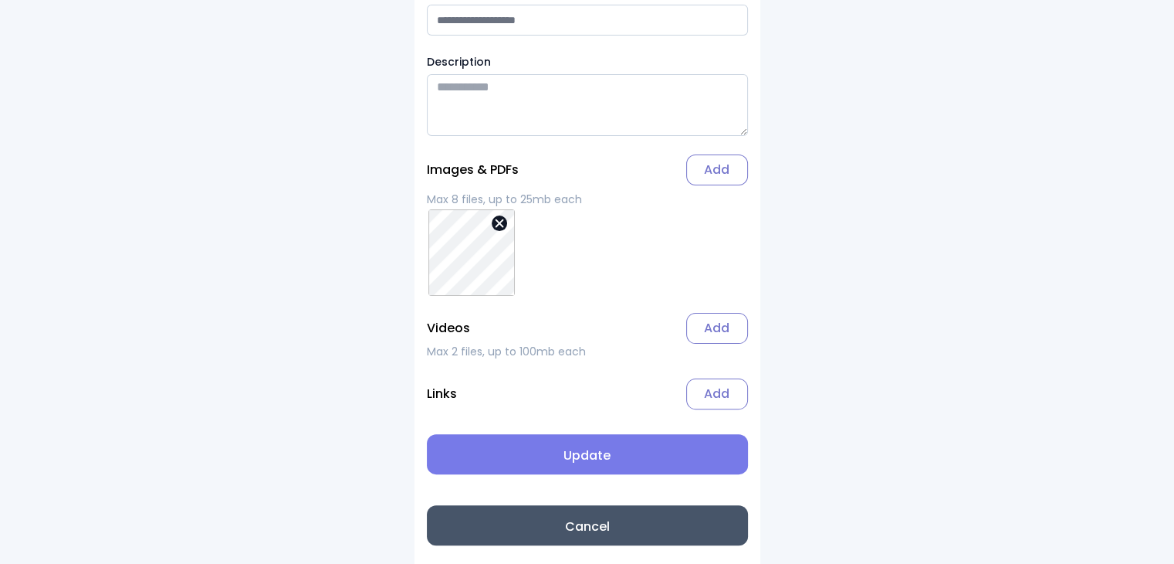
click at [587, 461] on span "Update" at bounding box center [587, 455] width 296 height 19
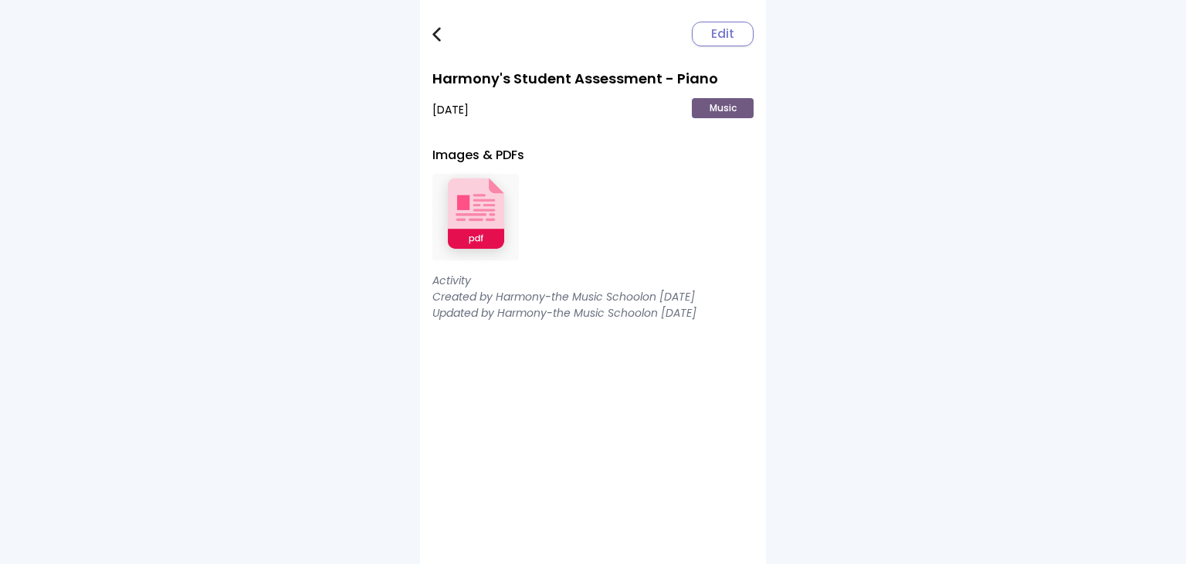
click at [473, 210] on img at bounding box center [475, 217] width 86 height 101
